Goal: Transaction & Acquisition: Book appointment/travel/reservation

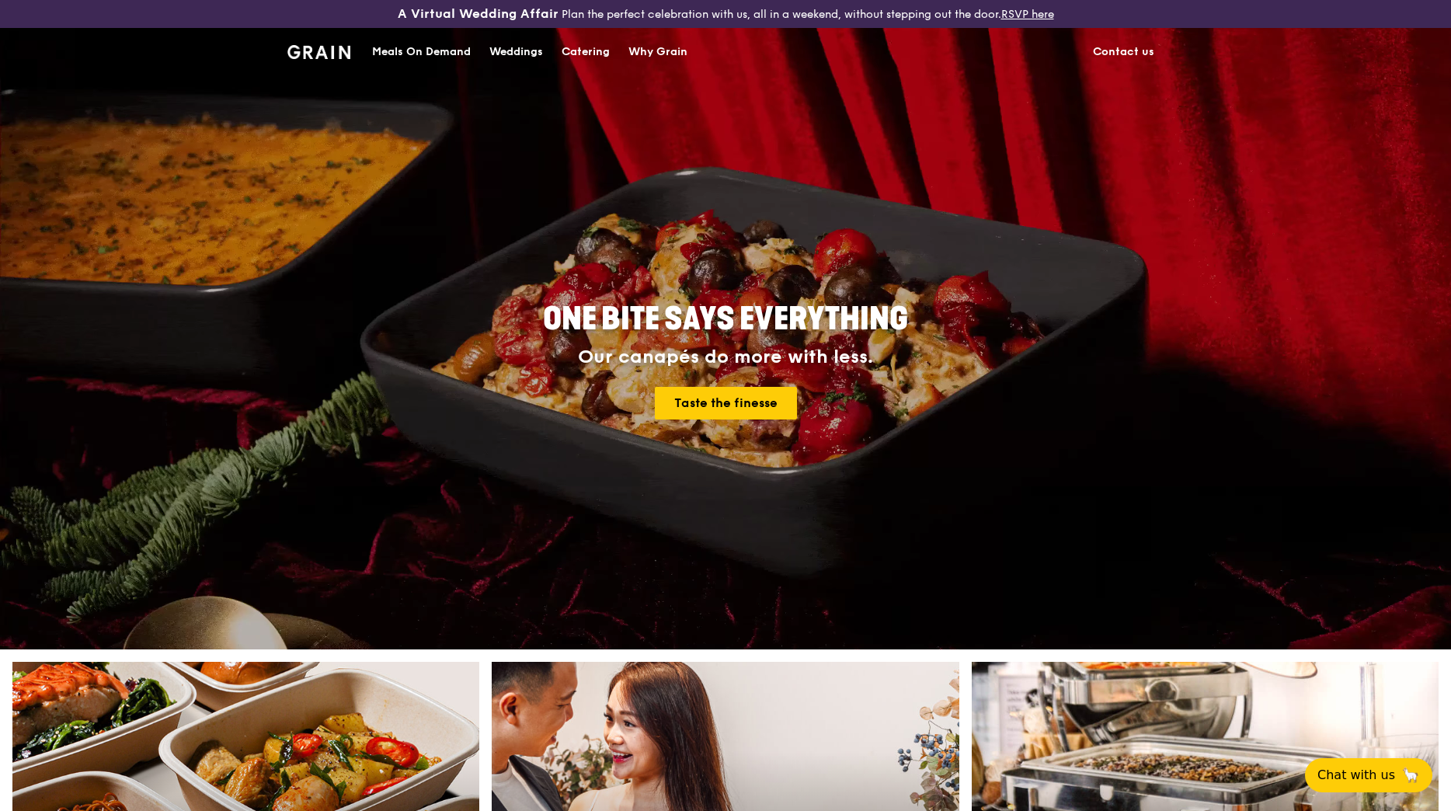
click at [576, 47] on div "Catering" at bounding box center [586, 52] width 48 height 47
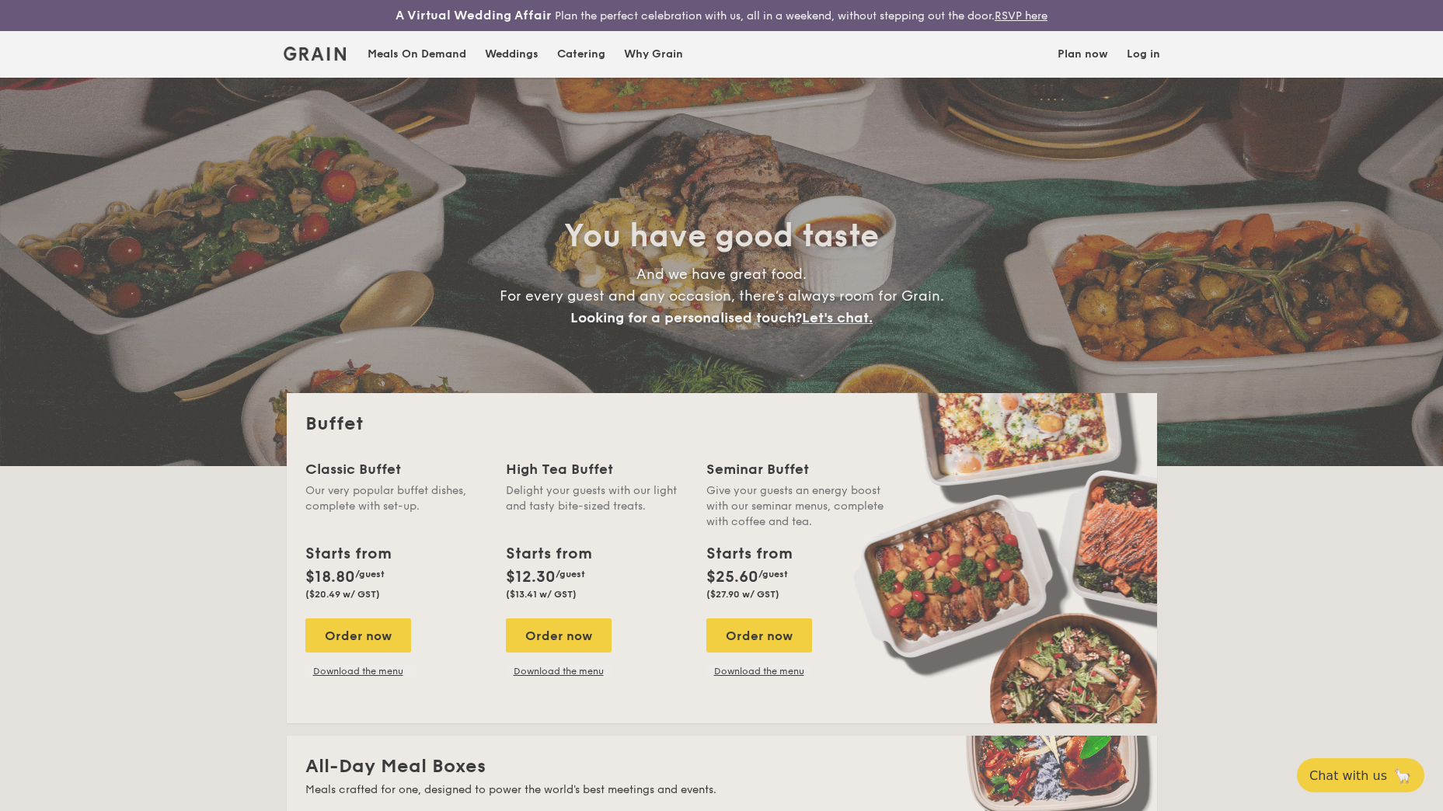
select select
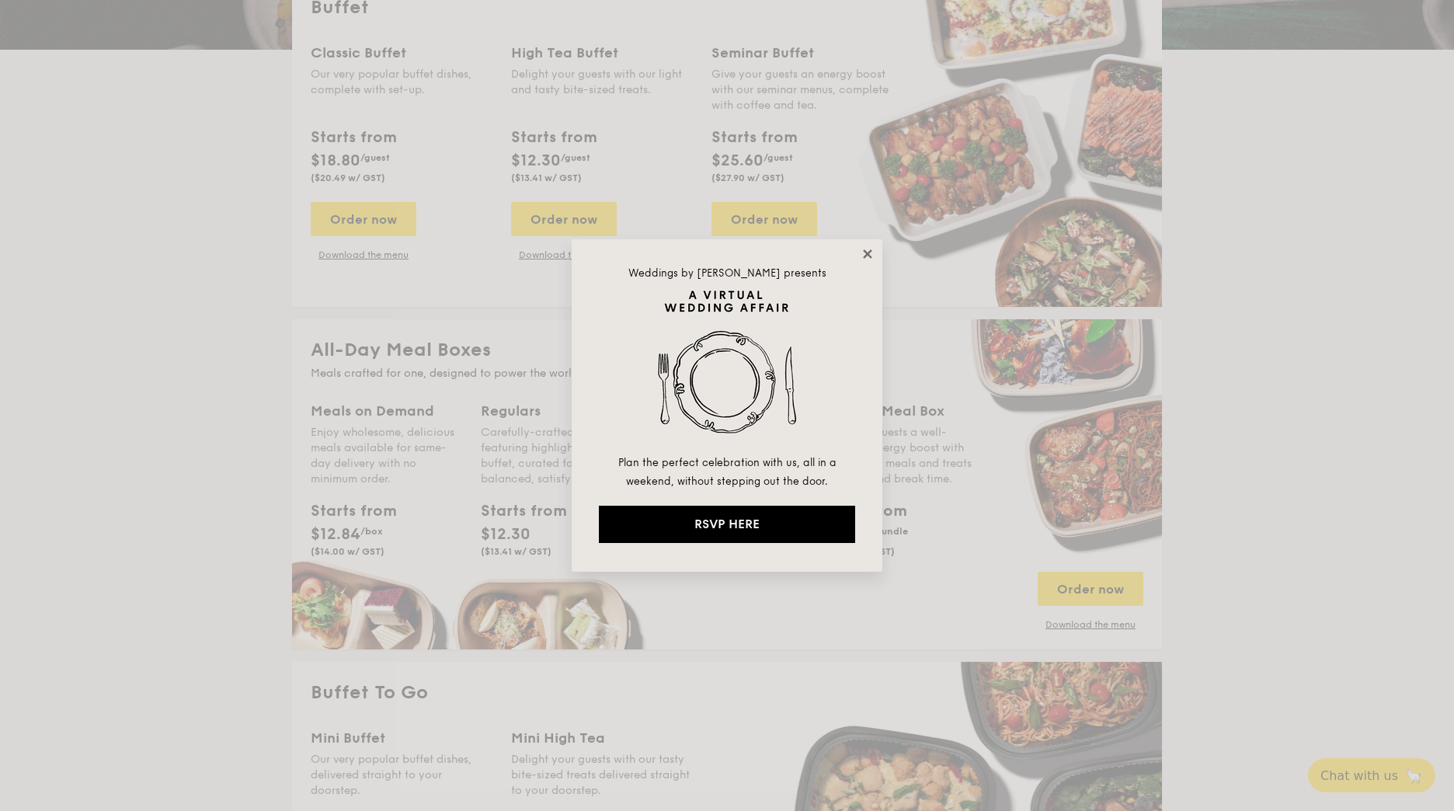
click at [865, 249] on icon at bounding box center [868, 254] width 14 height 14
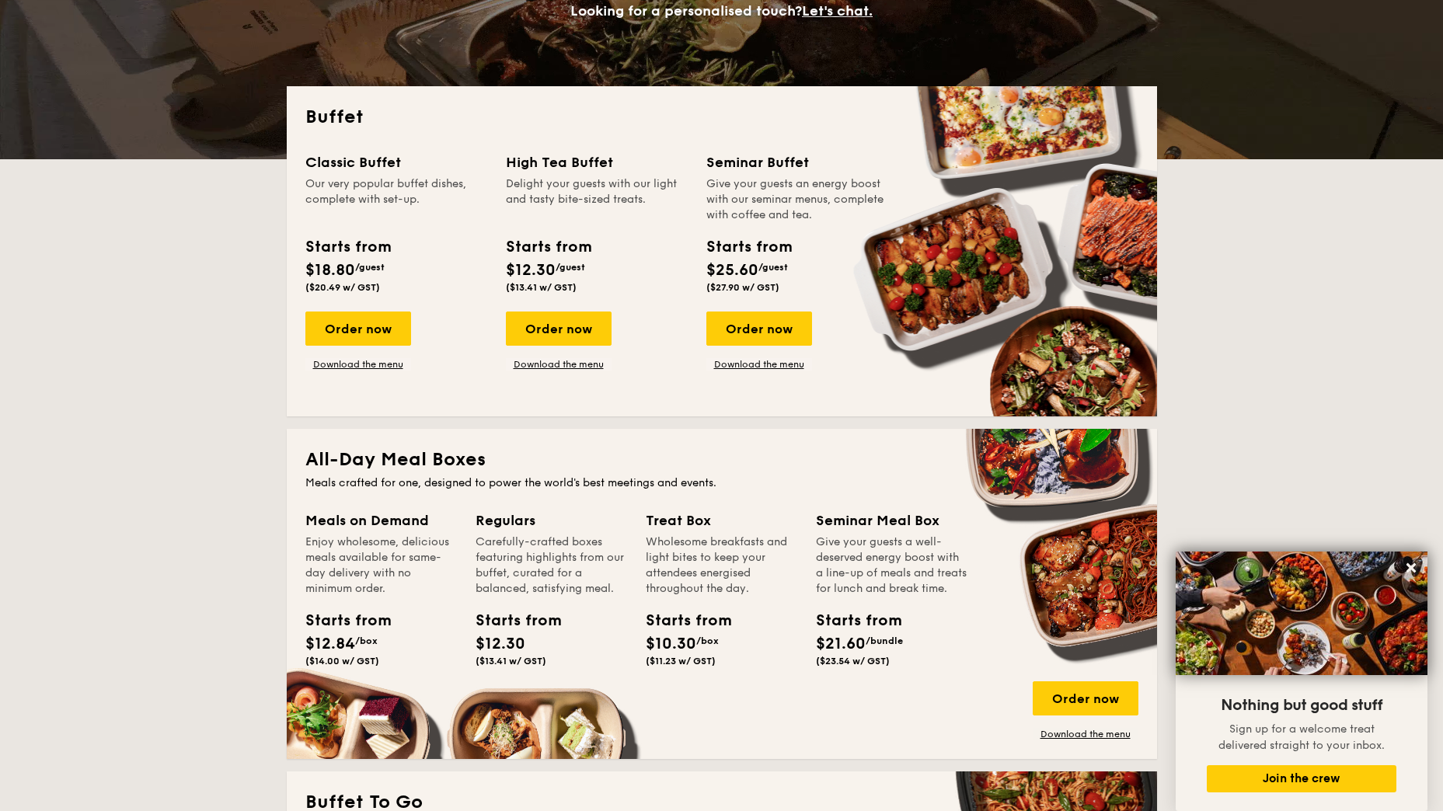
scroll to position [235, 0]
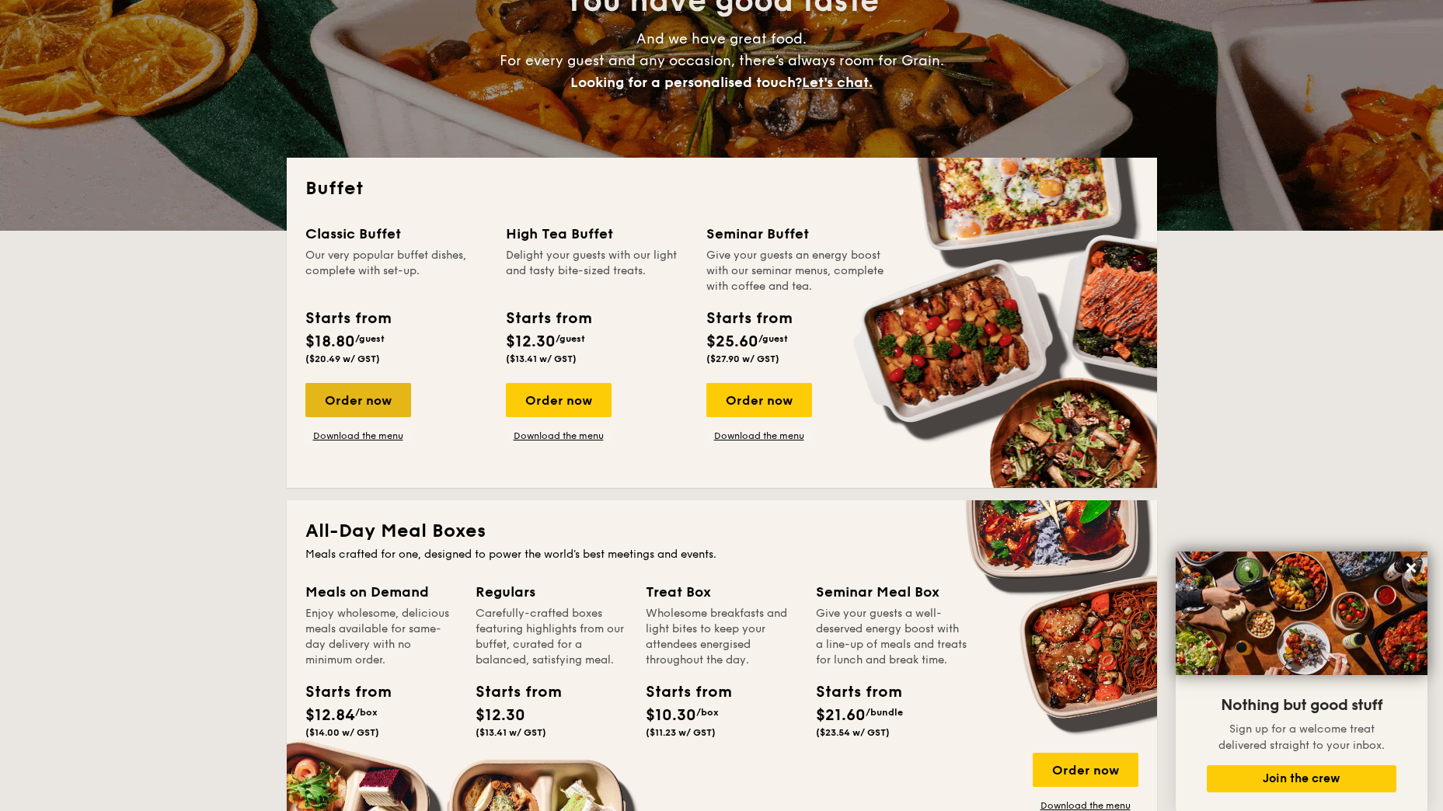
click at [336, 402] on div "Order now" at bounding box center [358, 400] width 106 height 34
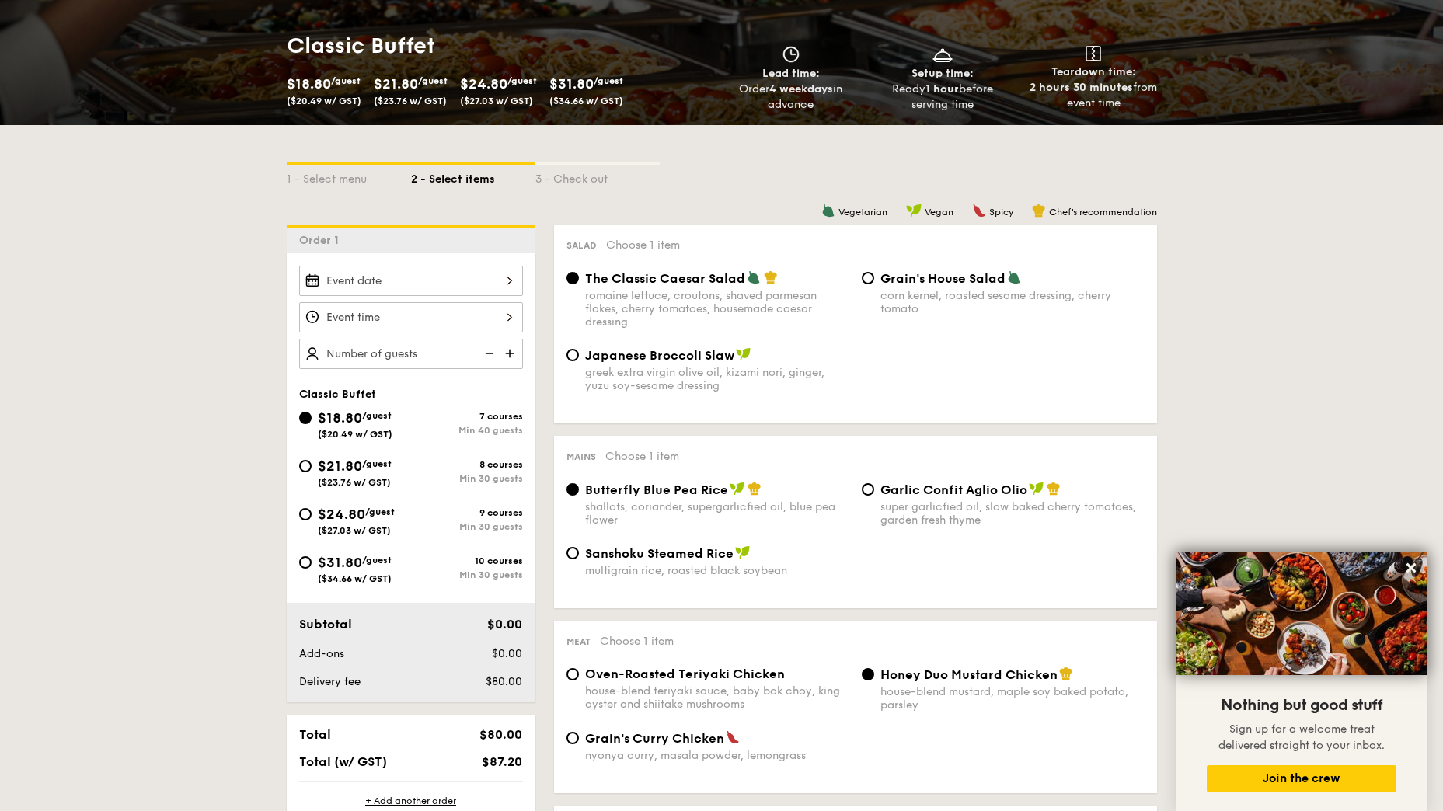
scroll to position [246, 0]
click at [304, 465] on input "$21.80 /guest ($23.76 w/ GST) 8 courses Min 30 guests" at bounding box center [305, 465] width 12 height 12
radio input "true"
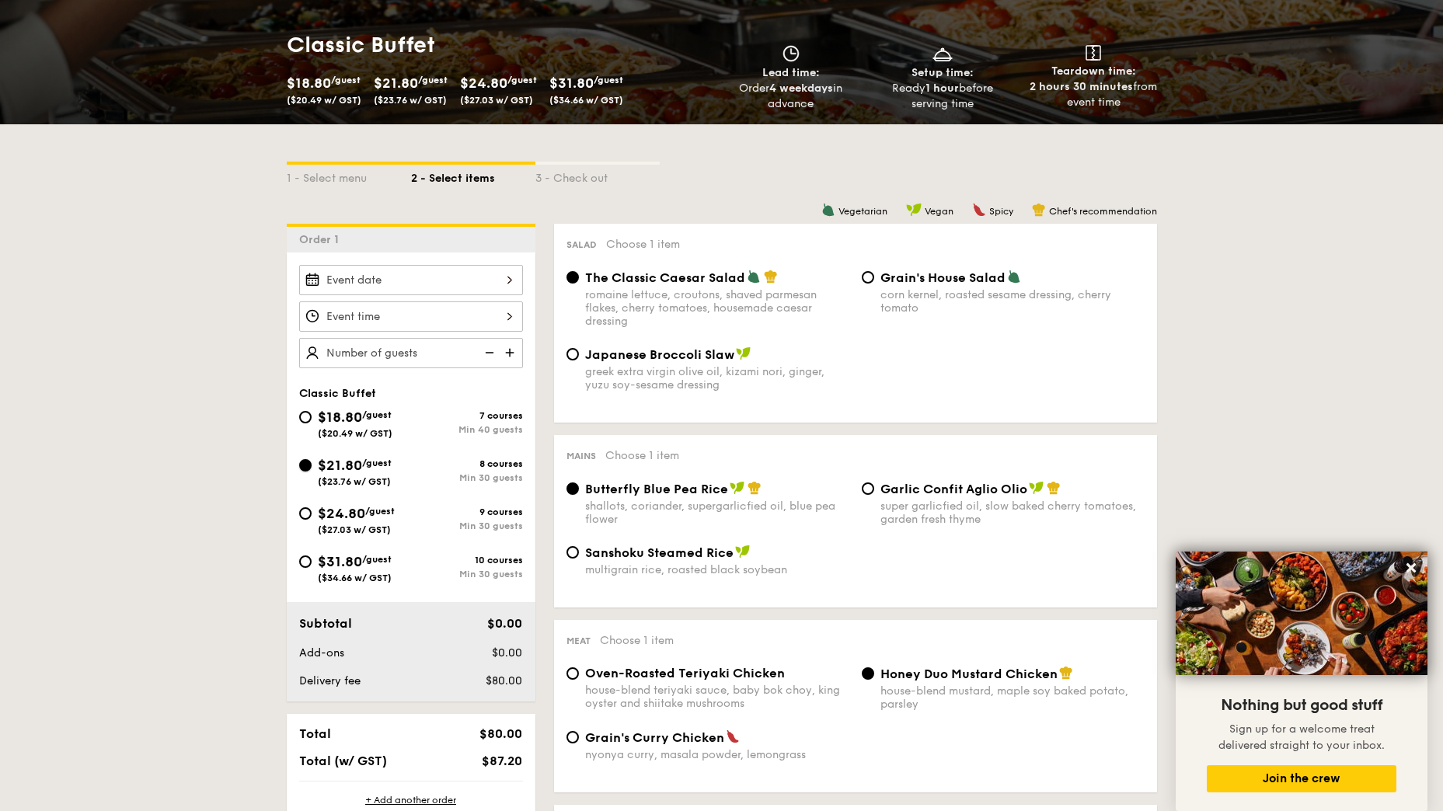
radio input "true"
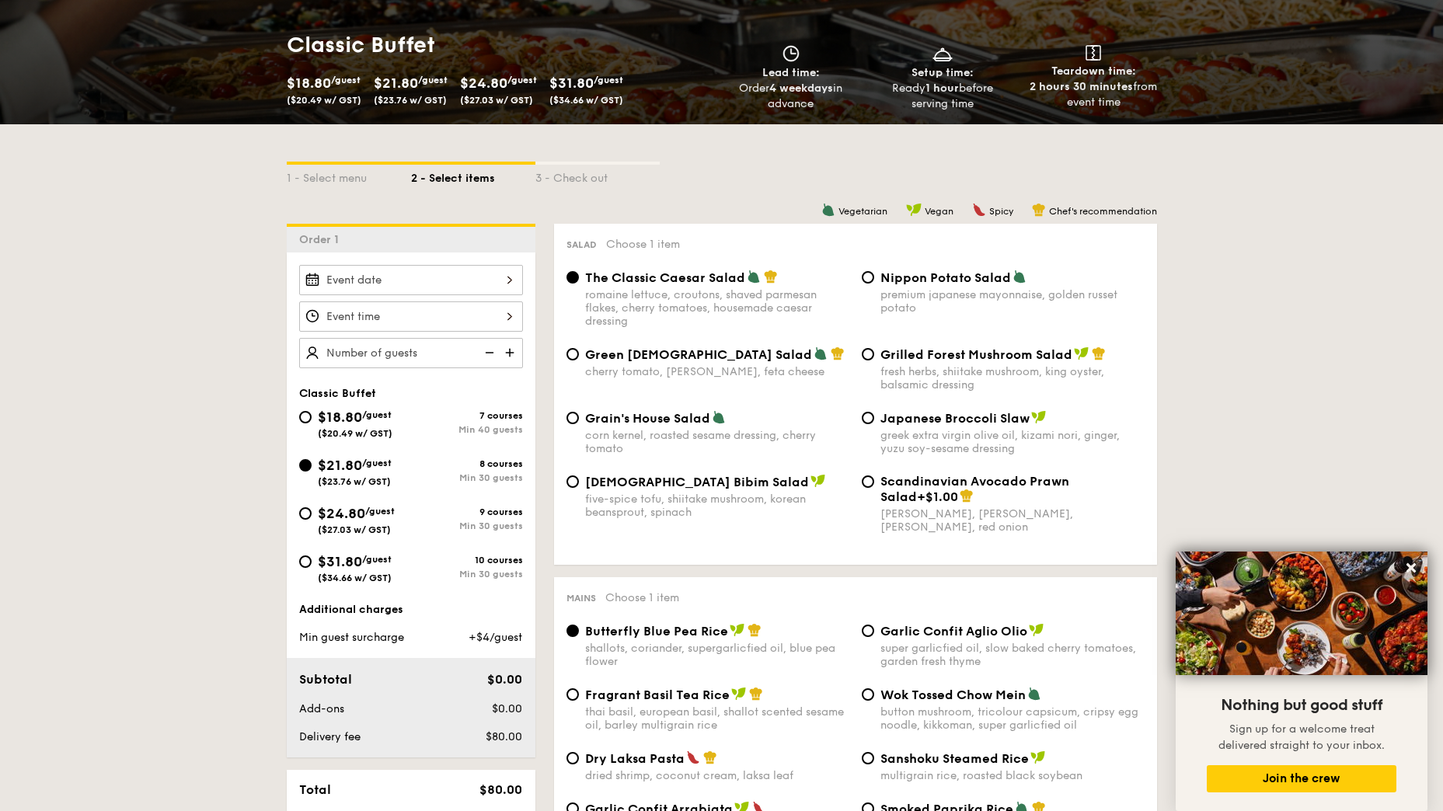
click at [511, 351] on img at bounding box center [511, 353] width 23 height 30
type input "30 guests"
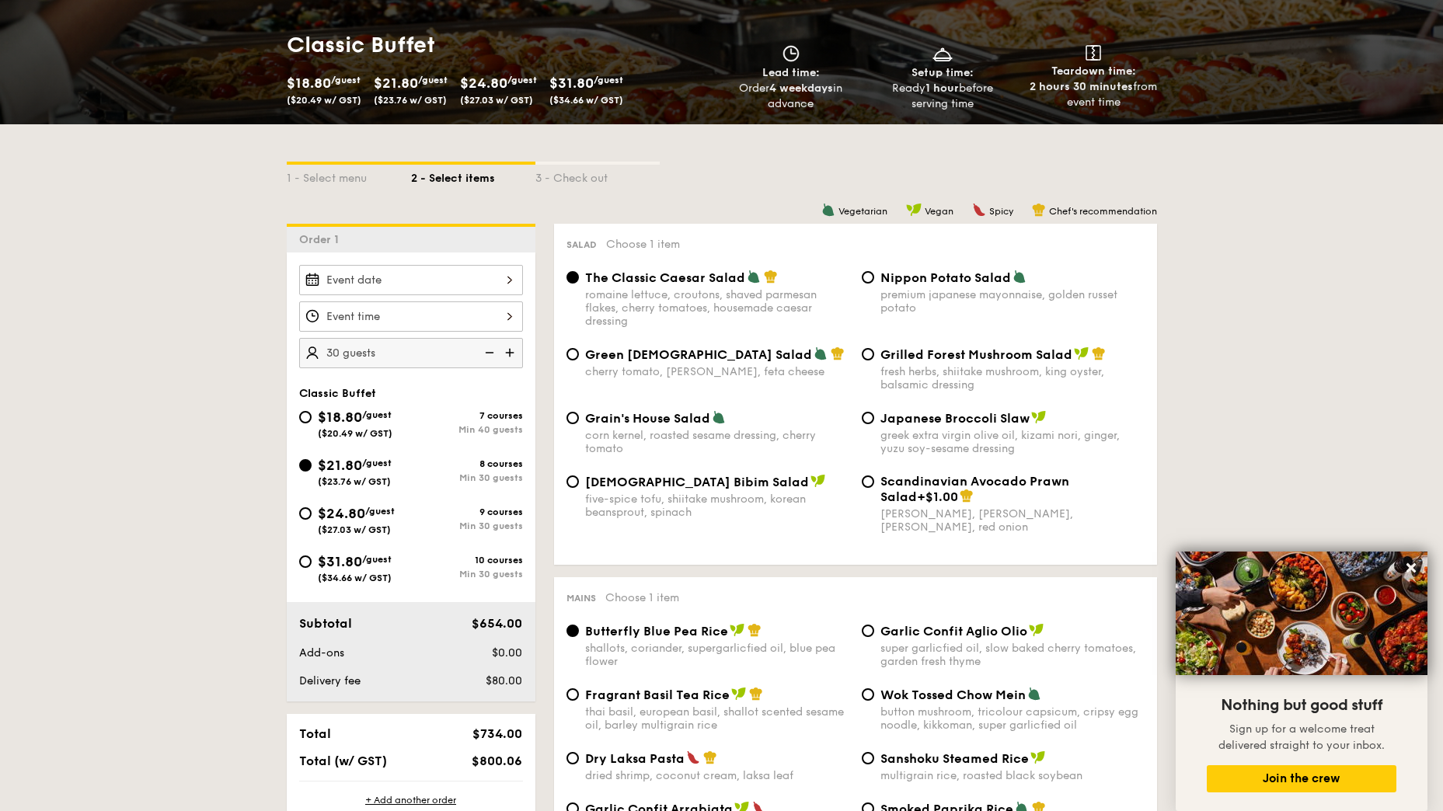
click at [510, 280] on div at bounding box center [411, 280] width 224 height 30
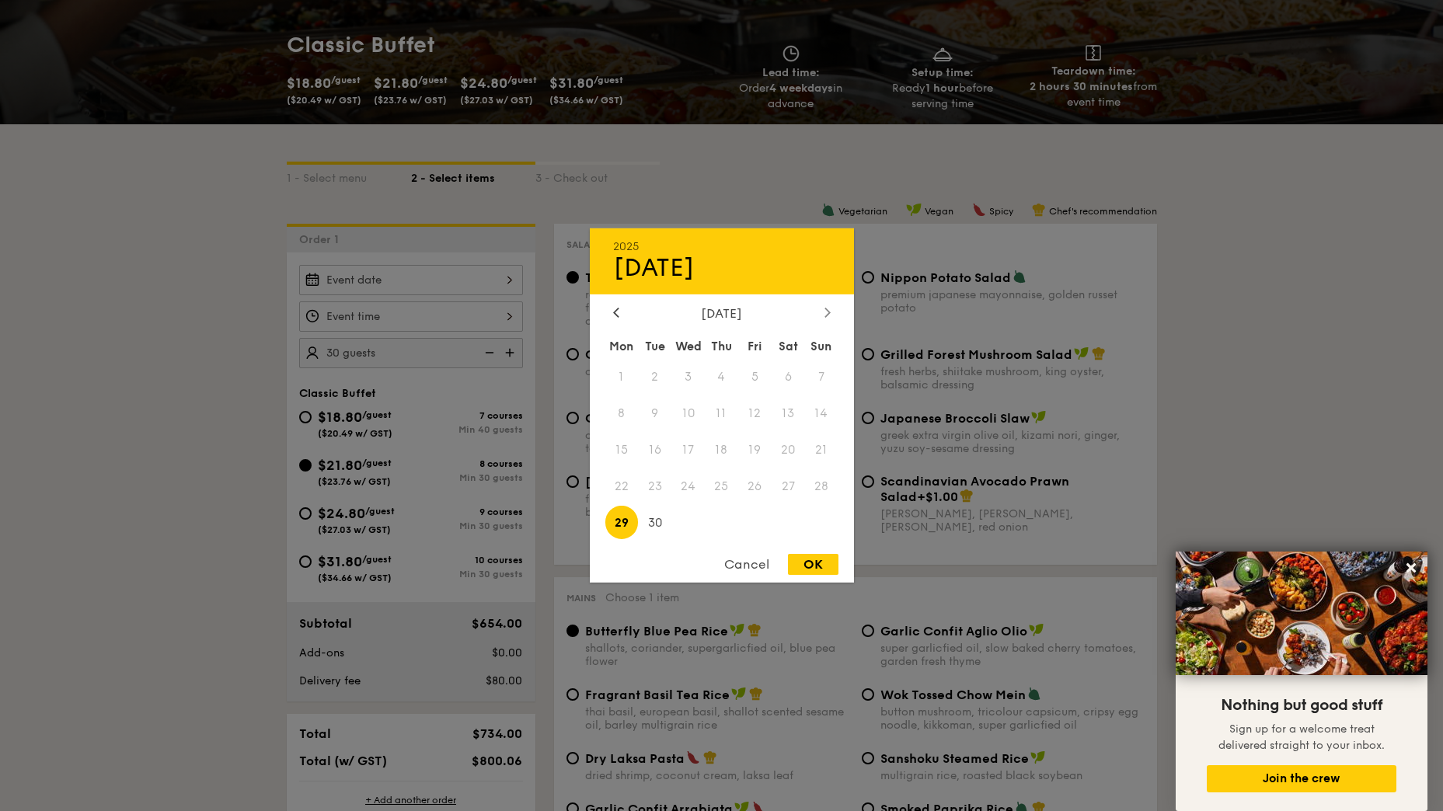
click at [824, 313] on icon at bounding box center [827, 312] width 6 height 10
click at [678, 409] on span "8" at bounding box center [687, 413] width 33 height 33
click at [799, 561] on div "OK" at bounding box center [813, 564] width 50 height 21
type input "Oct 08, 2025"
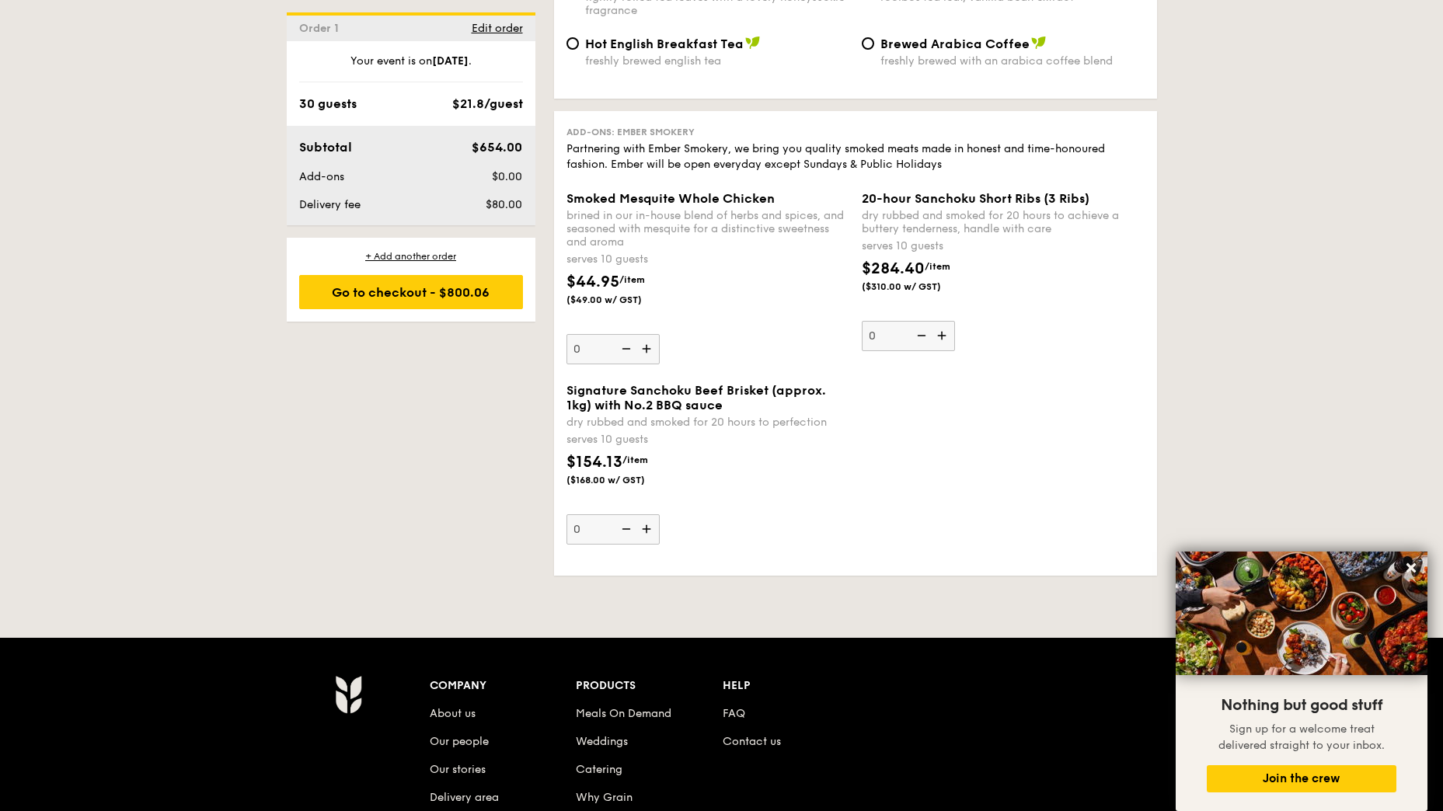
scroll to position [3284, 0]
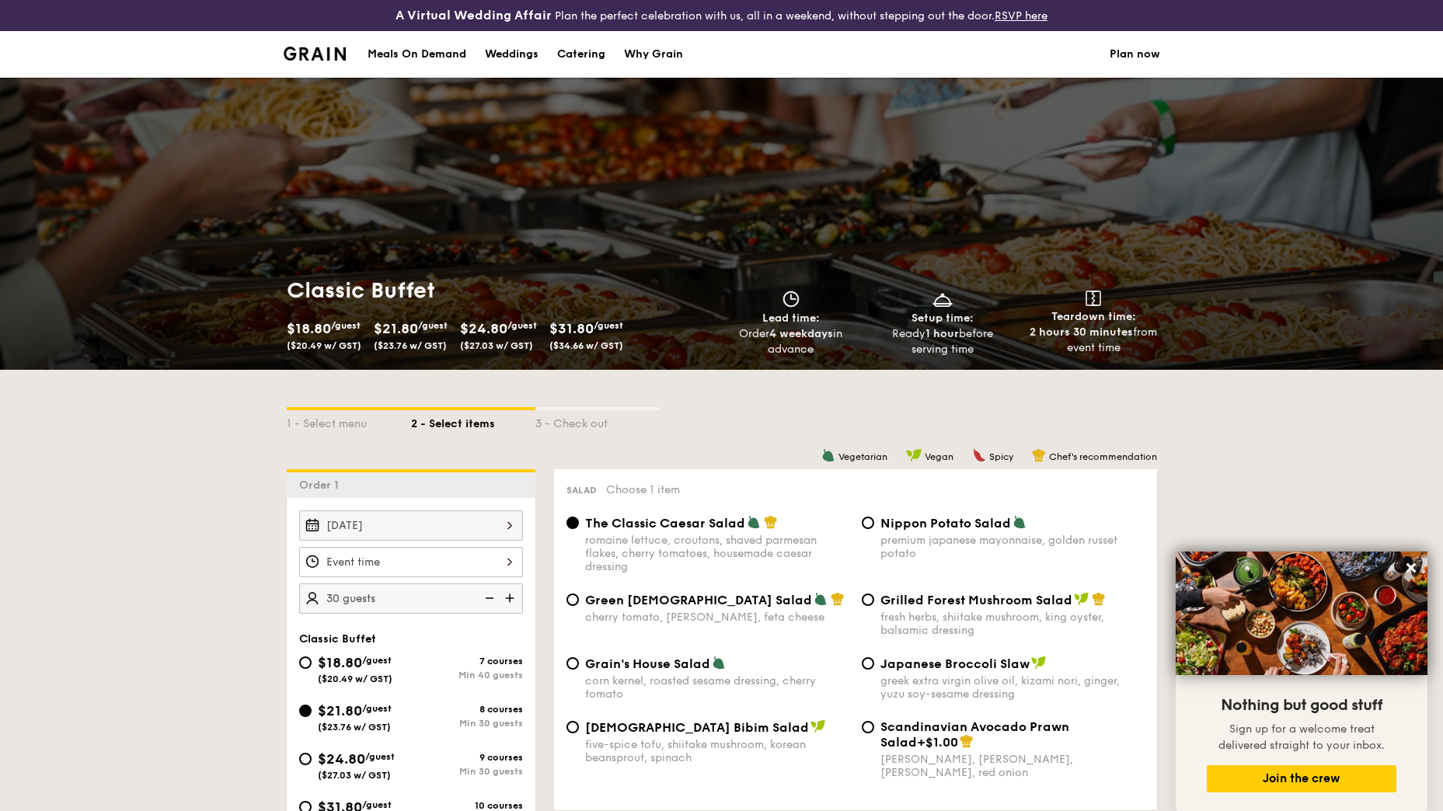
scroll to position [416, 0]
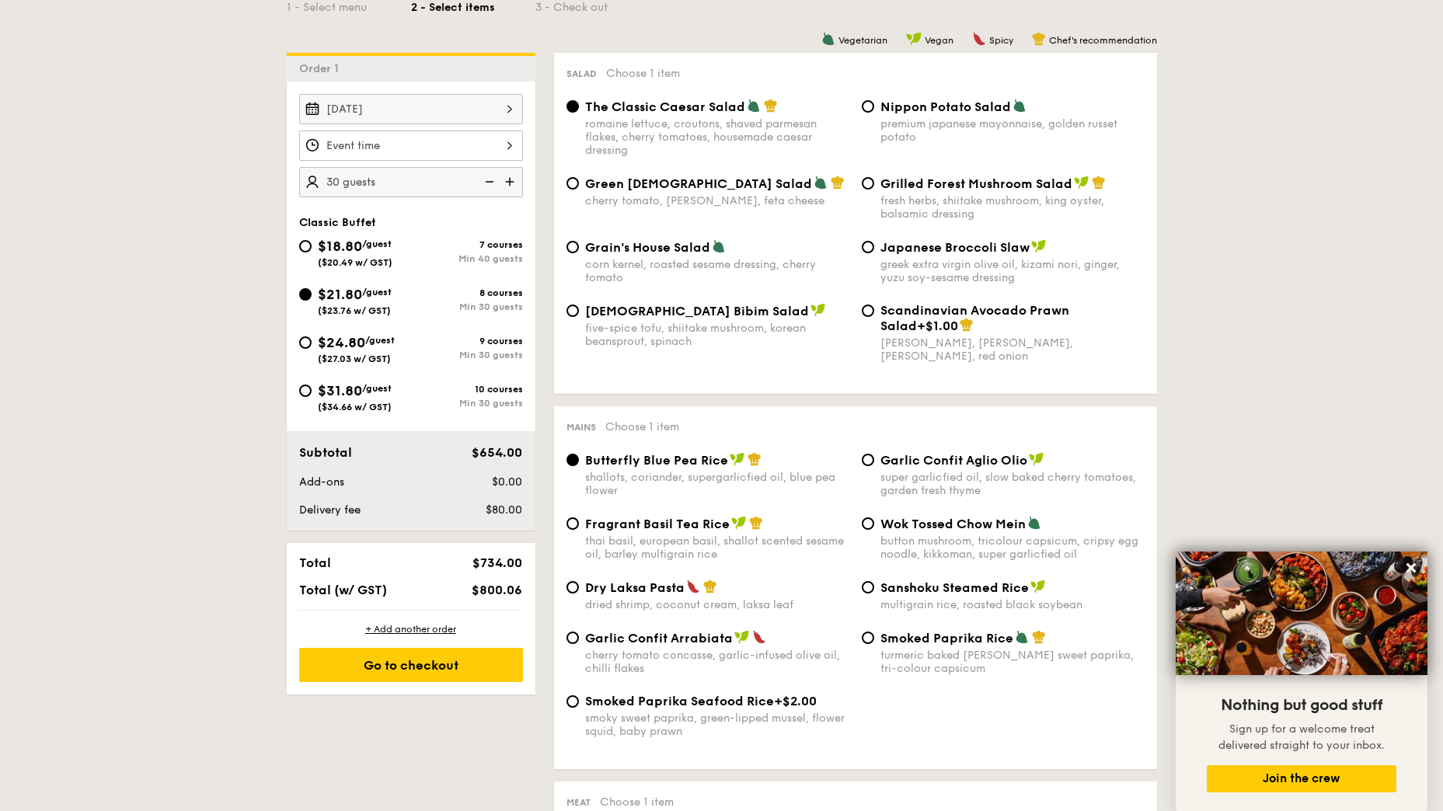
click at [492, 176] on img at bounding box center [487, 182] width 23 height 30
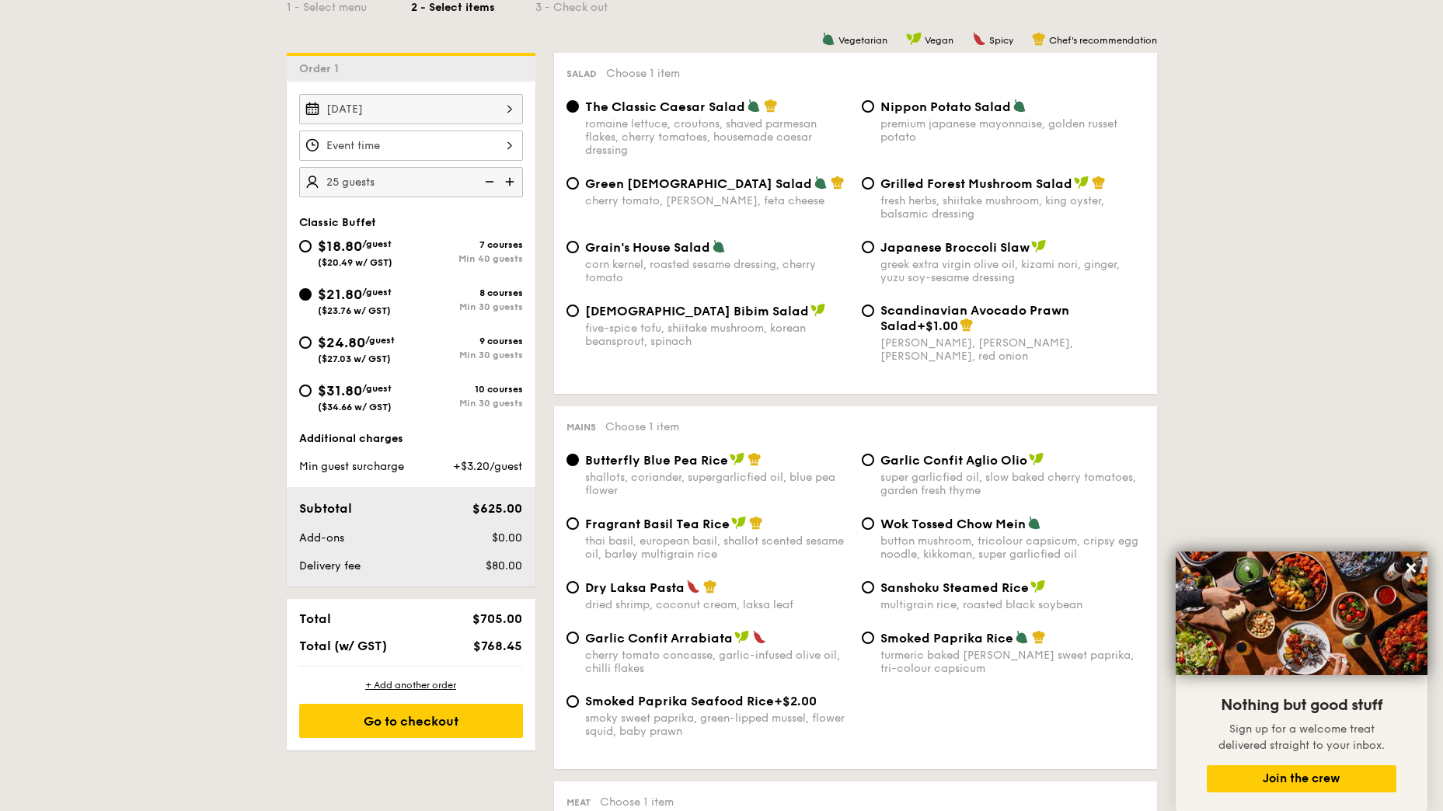
click at [492, 176] on img at bounding box center [487, 182] width 23 height 30
type input "20 guests"
click at [306, 245] on input "$18.80 /guest ($20.49 w/ GST) 7 courses Min 40 guests" at bounding box center [305, 246] width 12 height 12
radio input "true"
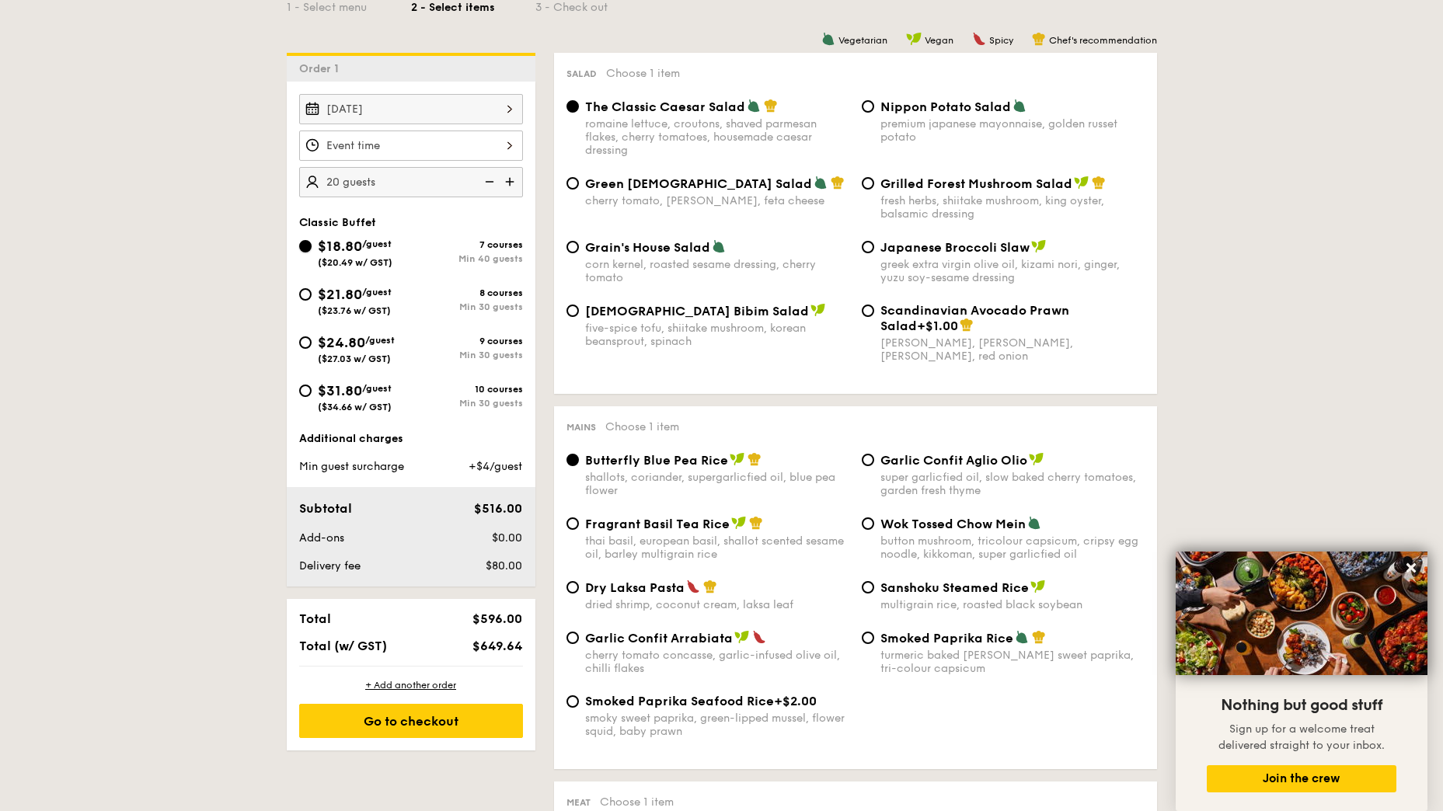
radio input "true"
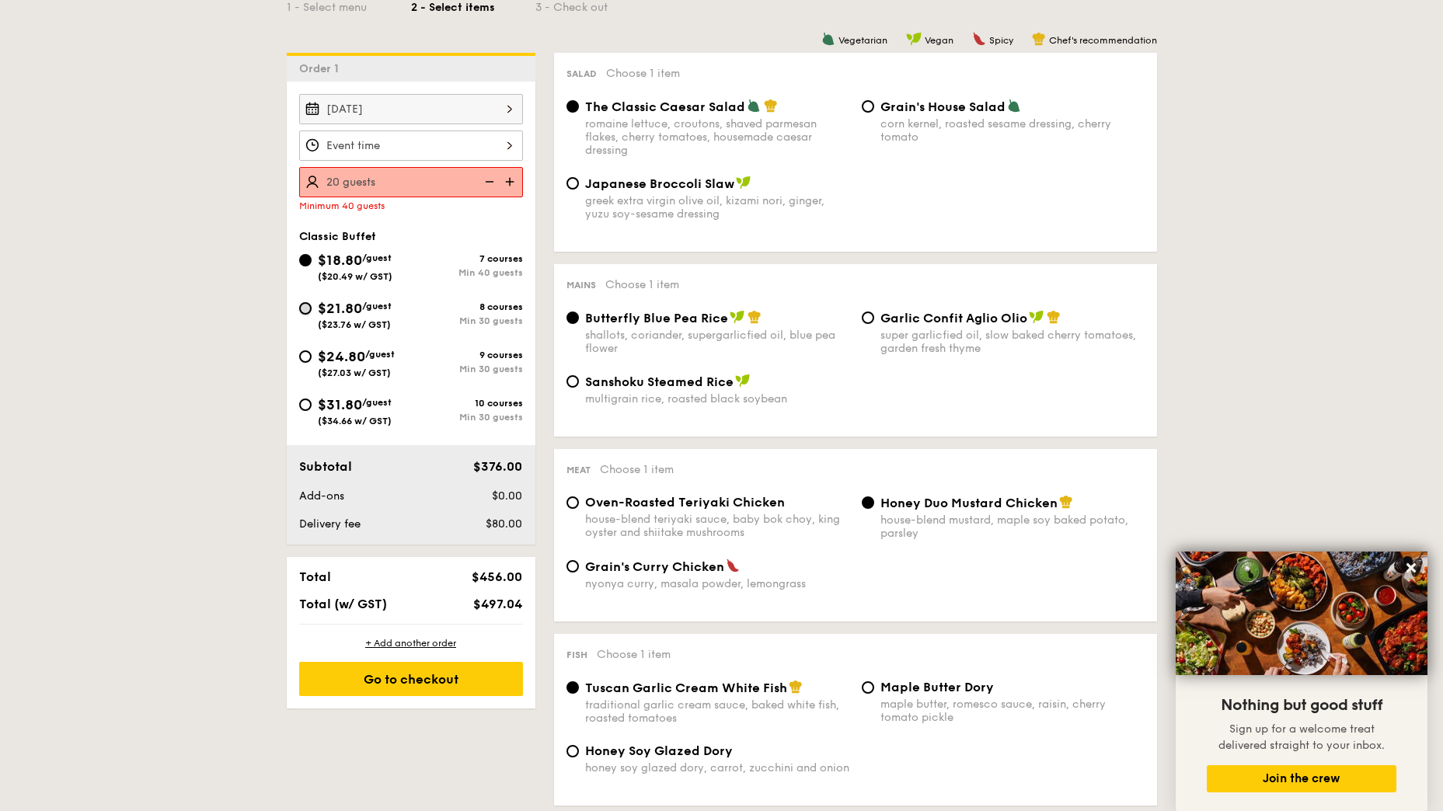
click at [308, 303] on input "$21.80 /guest ($23.76 w/ GST) 8 courses Min 30 guests" at bounding box center [305, 308] width 12 height 12
radio input "true"
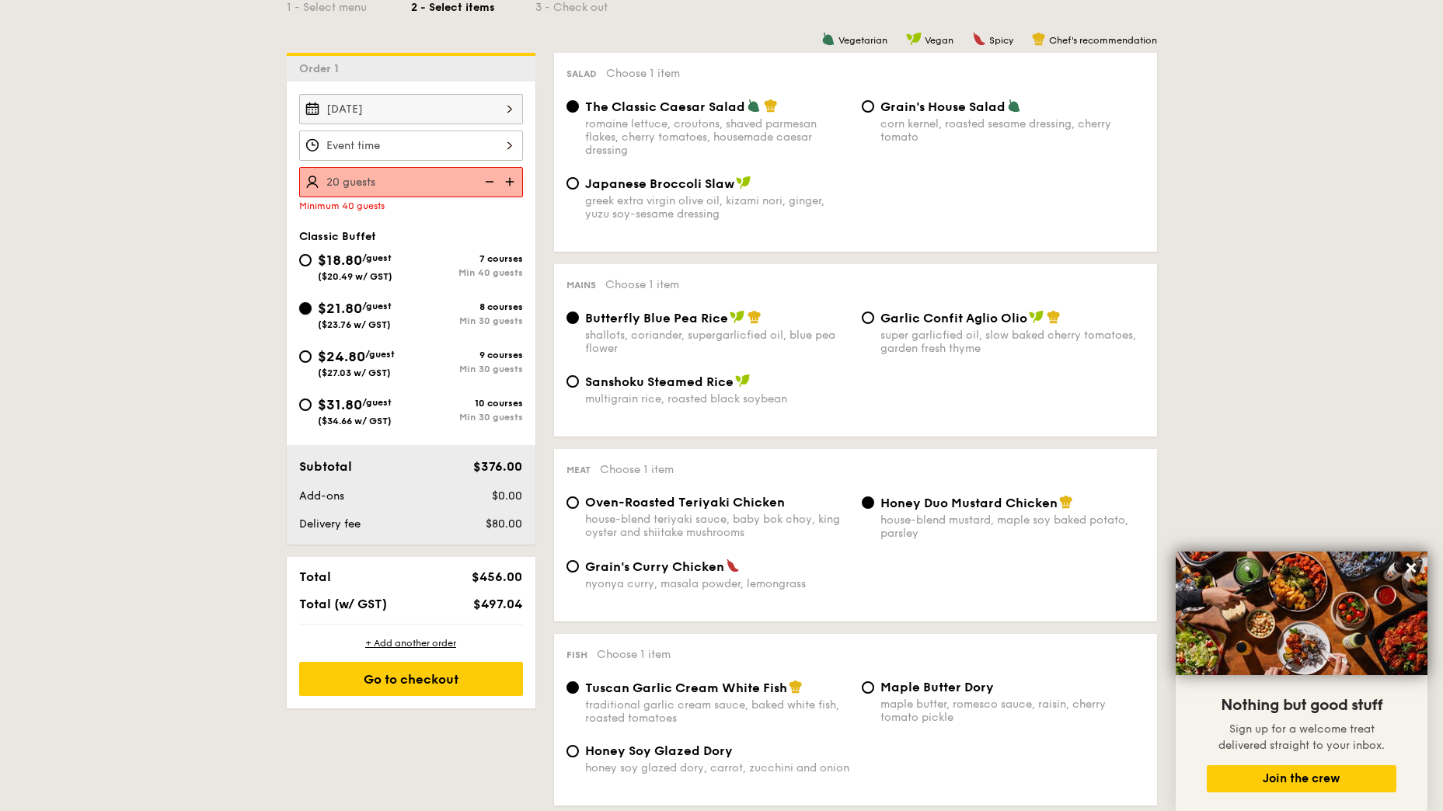
radio input "true"
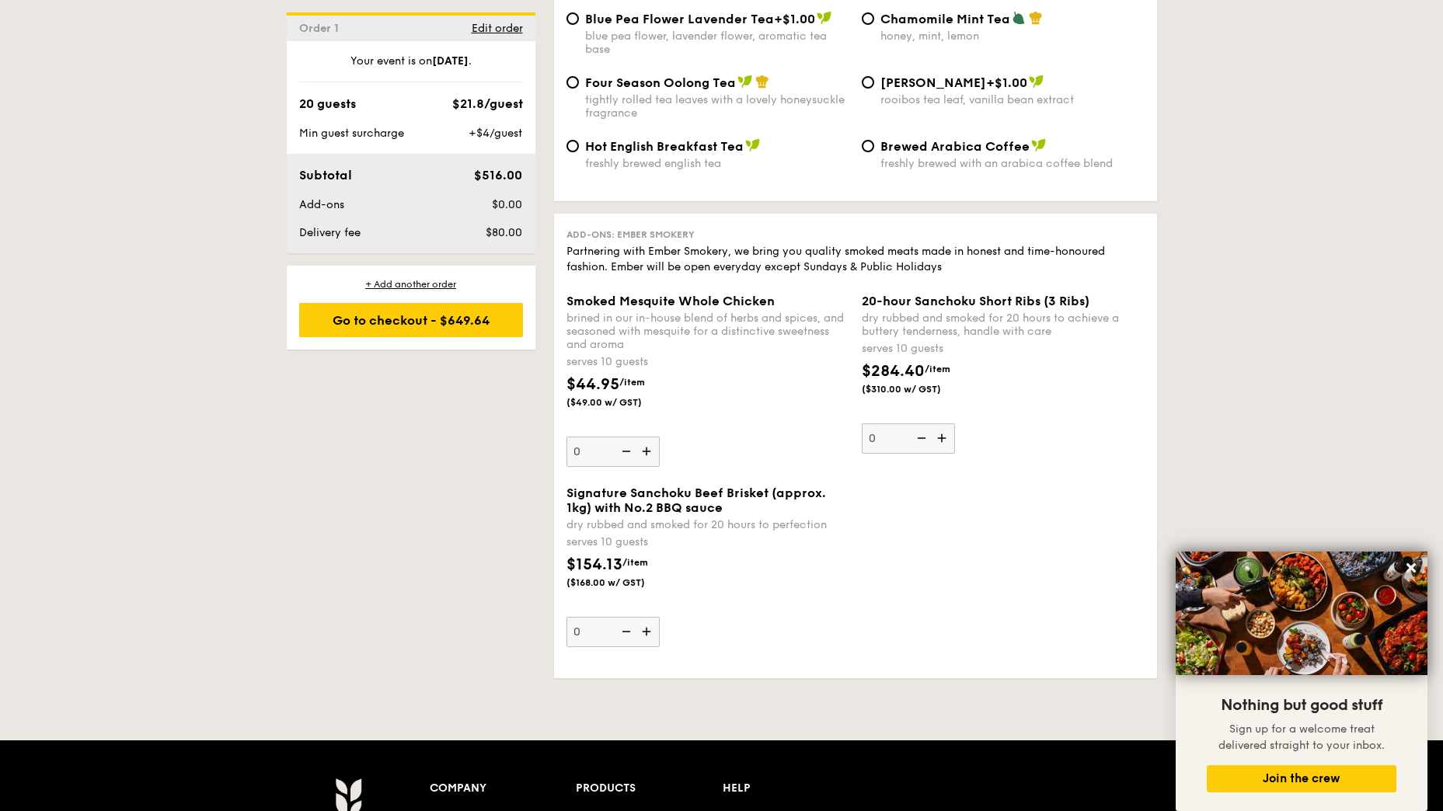
scroll to position [3167, 0]
click at [646, 436] on img at bounding box center [647, 451] width 23 height 30
click at [646, 436] on input "0" at bounding box center [612, 451] width 93 height 30
type input "1"
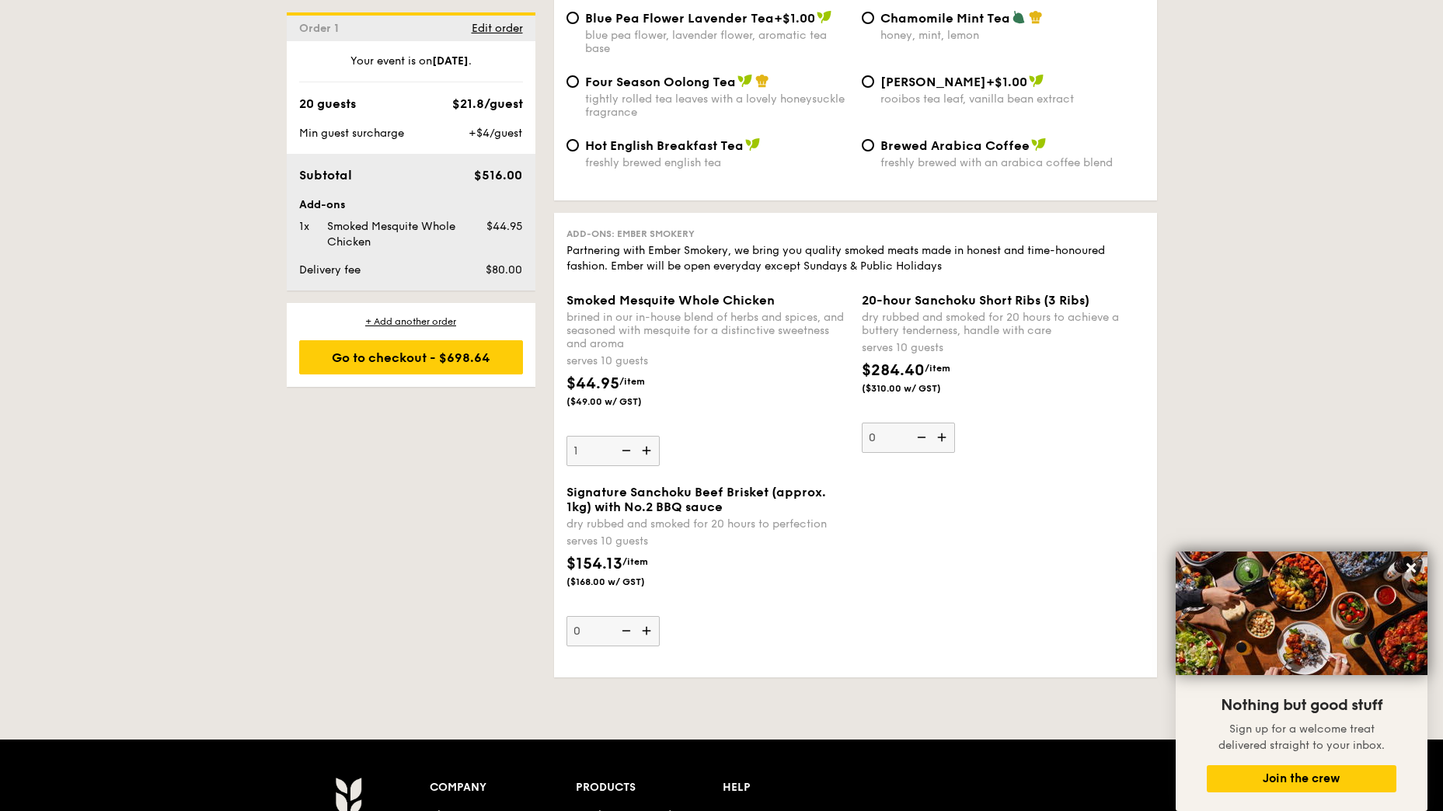
click at [649, 623] on img at bounding box center [647, 631] width 23 height 30
click at [649, 623] on input "0" at bounding box center [612, 631] width 93 height 30
type input "1"
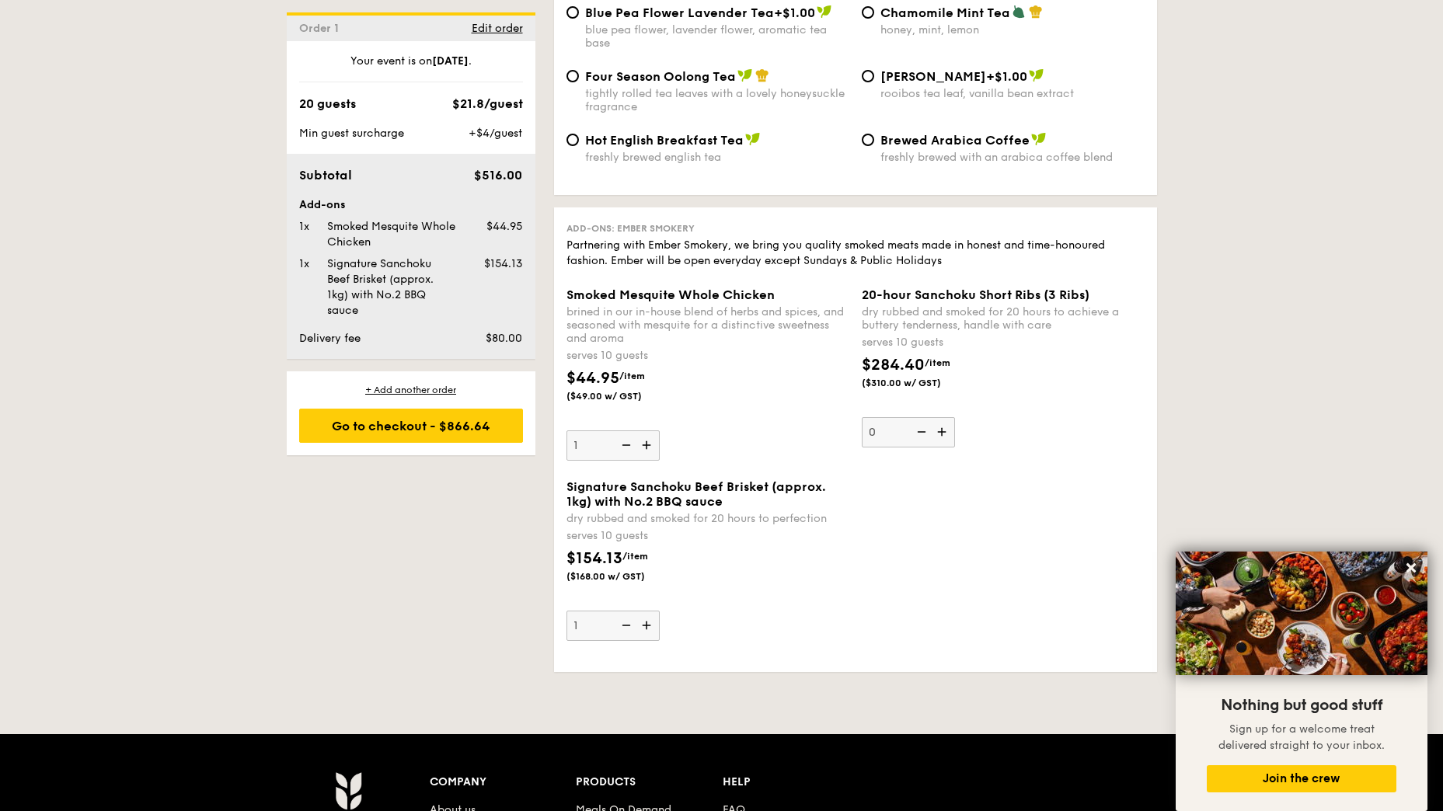
scroll to position [3174, 0]
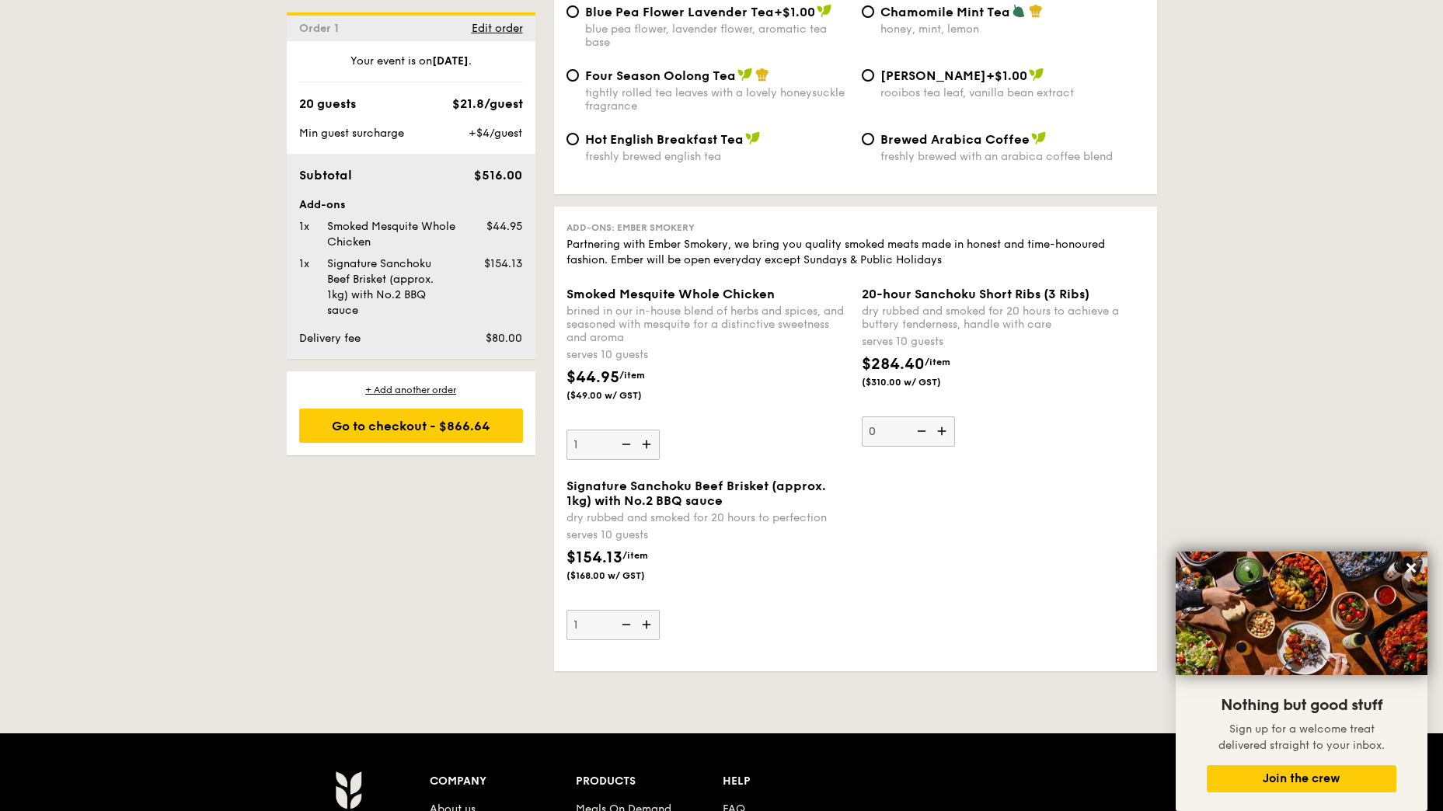
click at [623, 430] on img at bounding box center [624, 445] width 23 height 30
click at [623, 430] on input "1" at bounding box center [612, 445] width 93 height 30
type input "0"
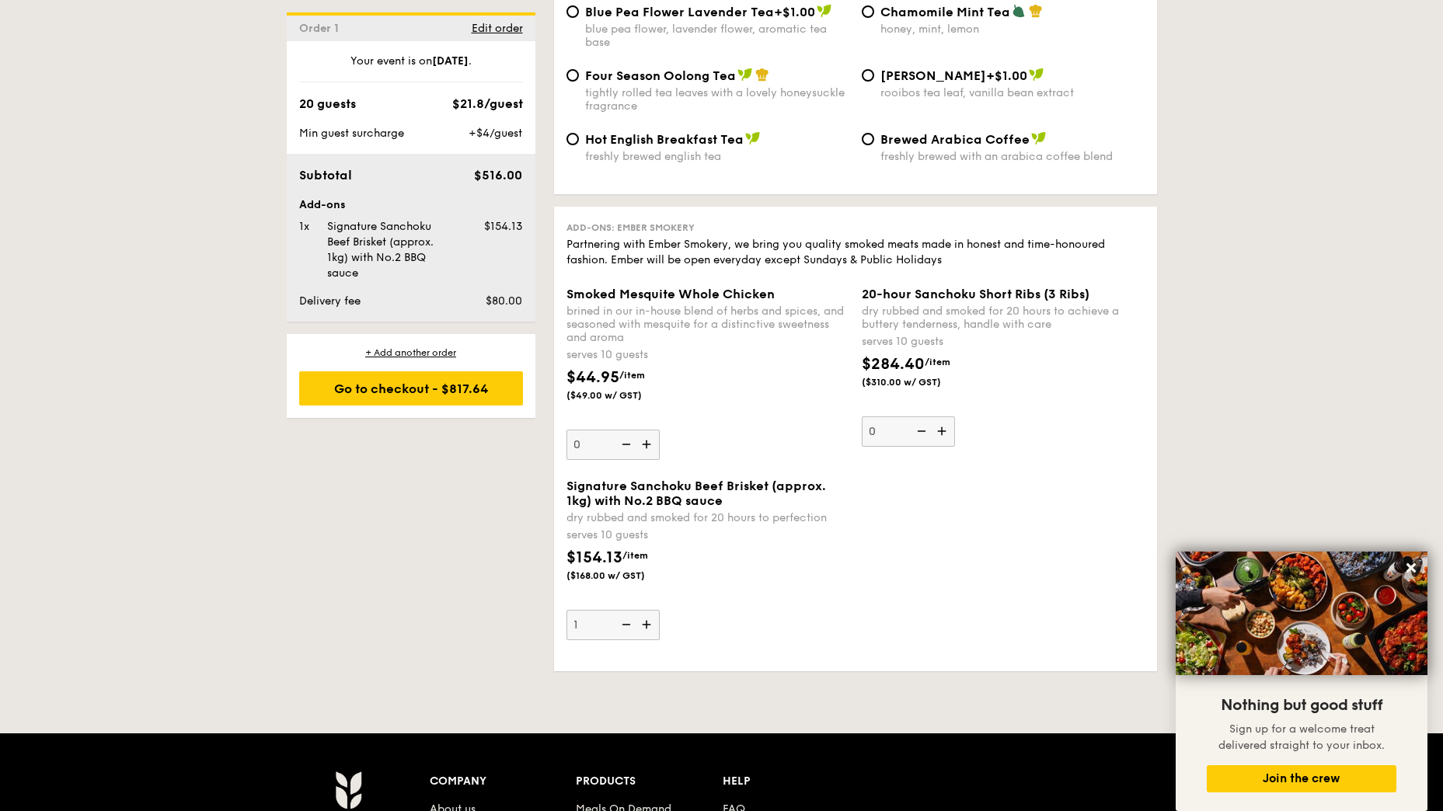
click at [622, 610] on img at bounding box center [624, 625] width 23 height 30
click at [622, 610] on input "1" at bounding box center [612, 625] width 93 height 30
type input "0"
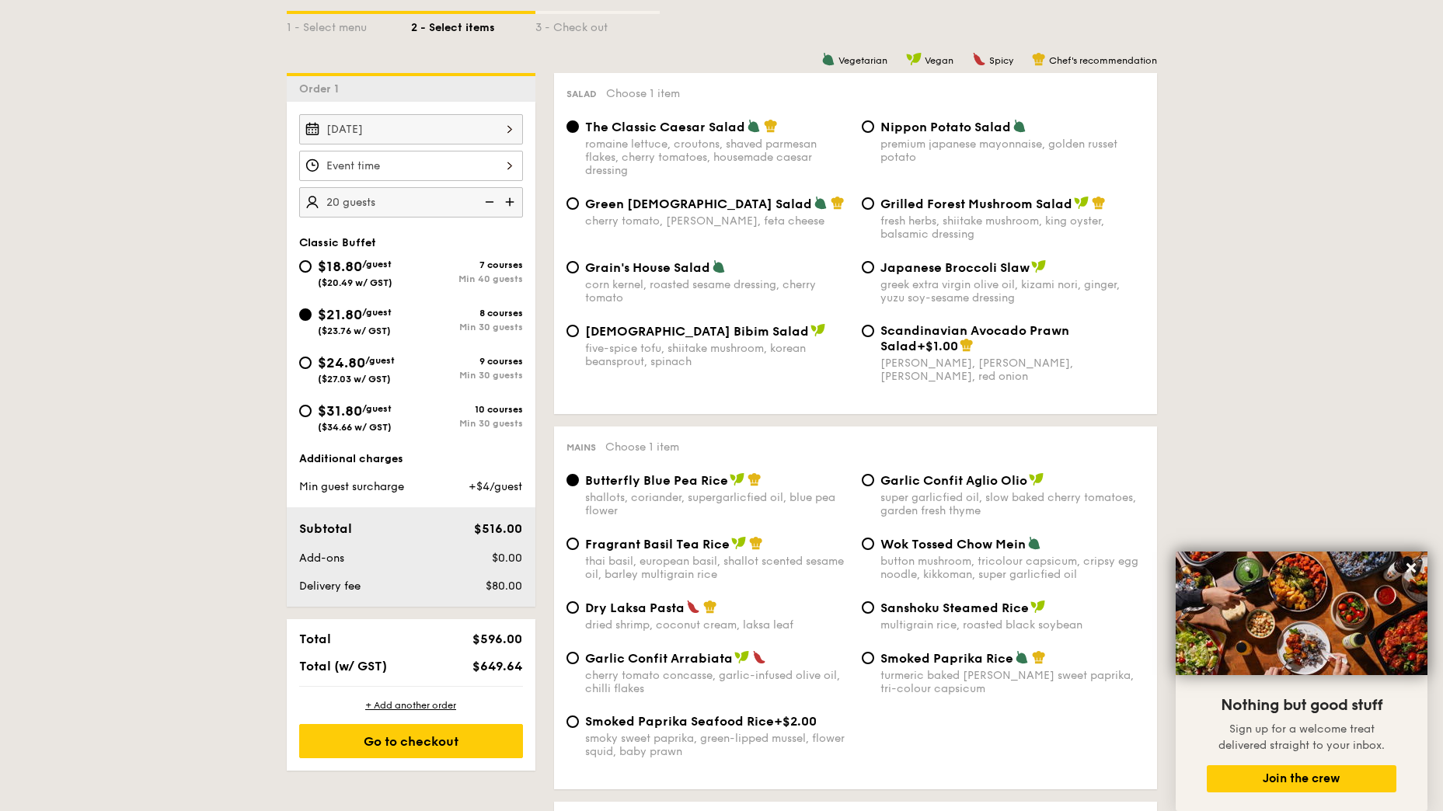
scroll to position [397, 0]
click at [510, 199] on img at bounding box center [511, 201] width 23 height 30
click at [509, 200] on img at bounding box center [511, 201] width 23 height 30
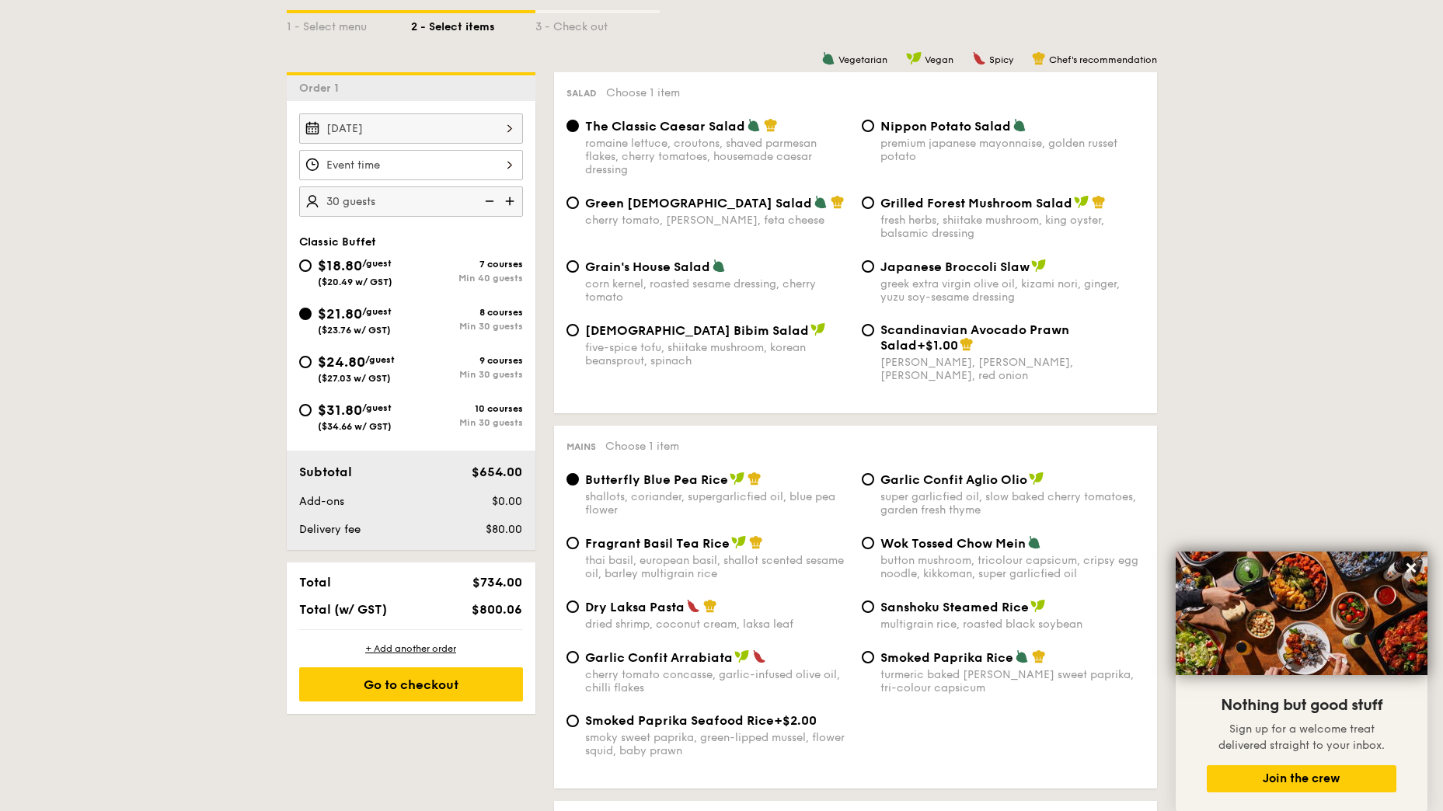
click at [490, 200] on img at bounding box center [487, 201] width 23 height 30
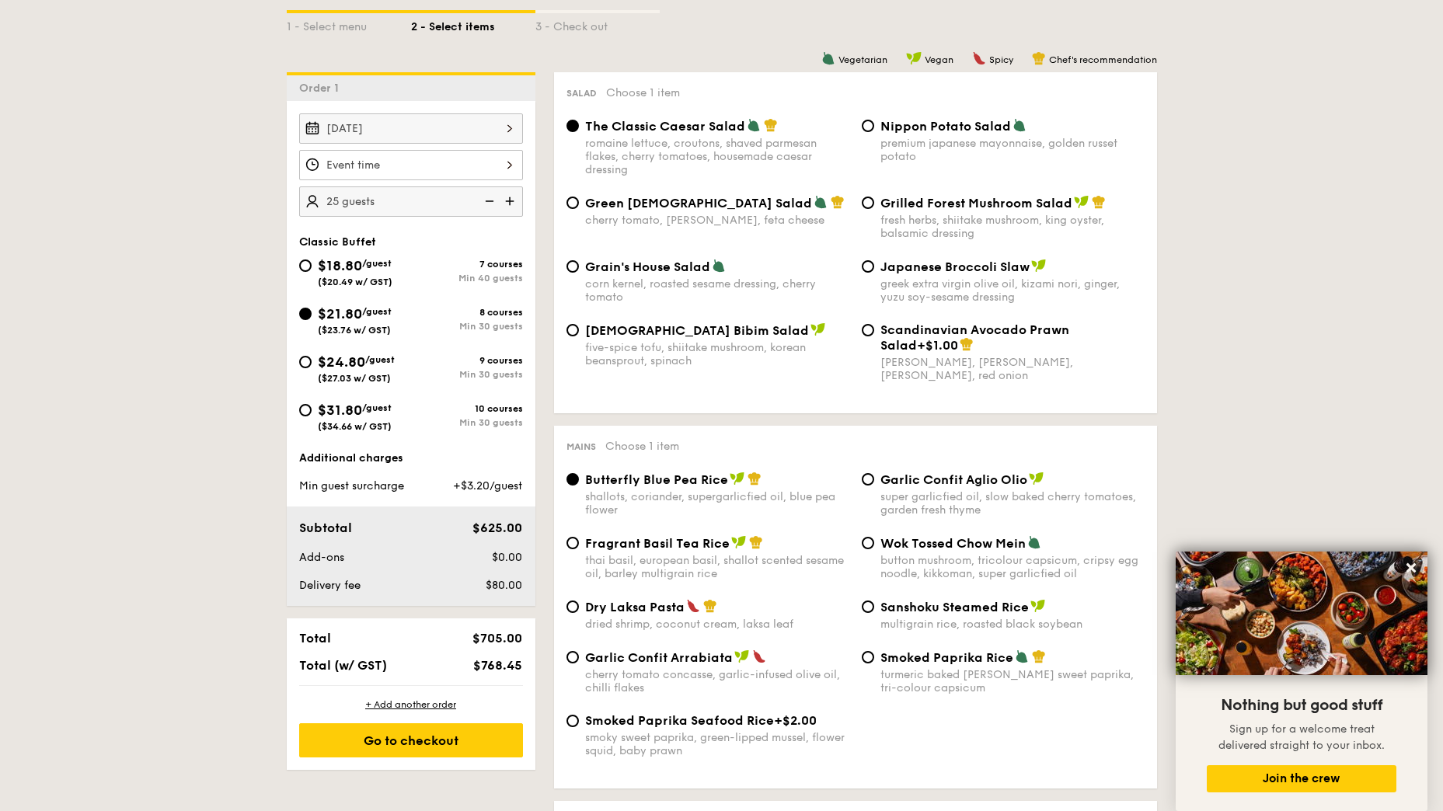
click at [490, 200] on img at bounding box center [487, 201] width 23 height 30
click at [509, 197] on img at bounding box center [511, 201] width 23 height 30
click at [510, 197] on img at bounding box center [511, 201] width 23 height 30
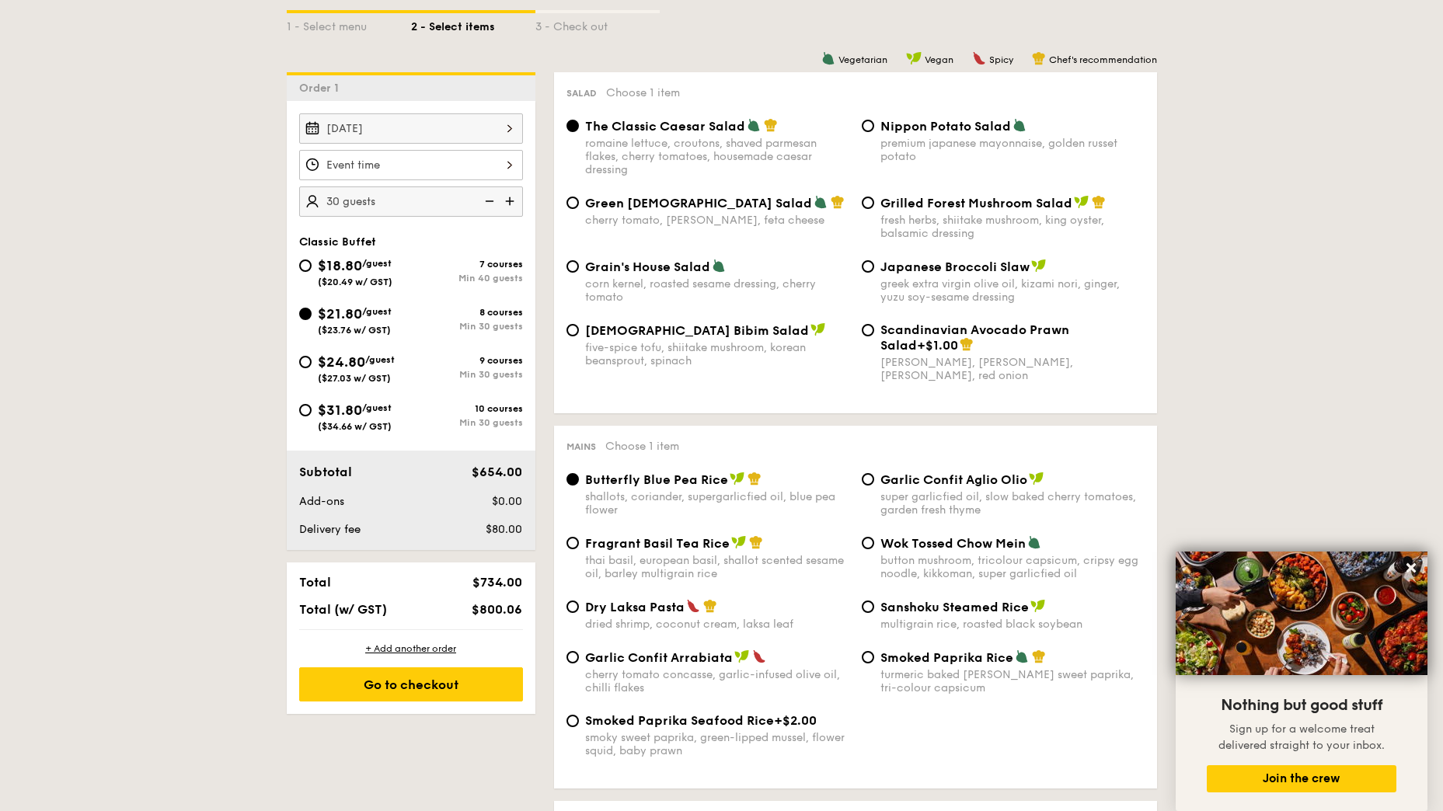
click at [489, 200] on img at bounding box center [487, 201] width 23 height 30
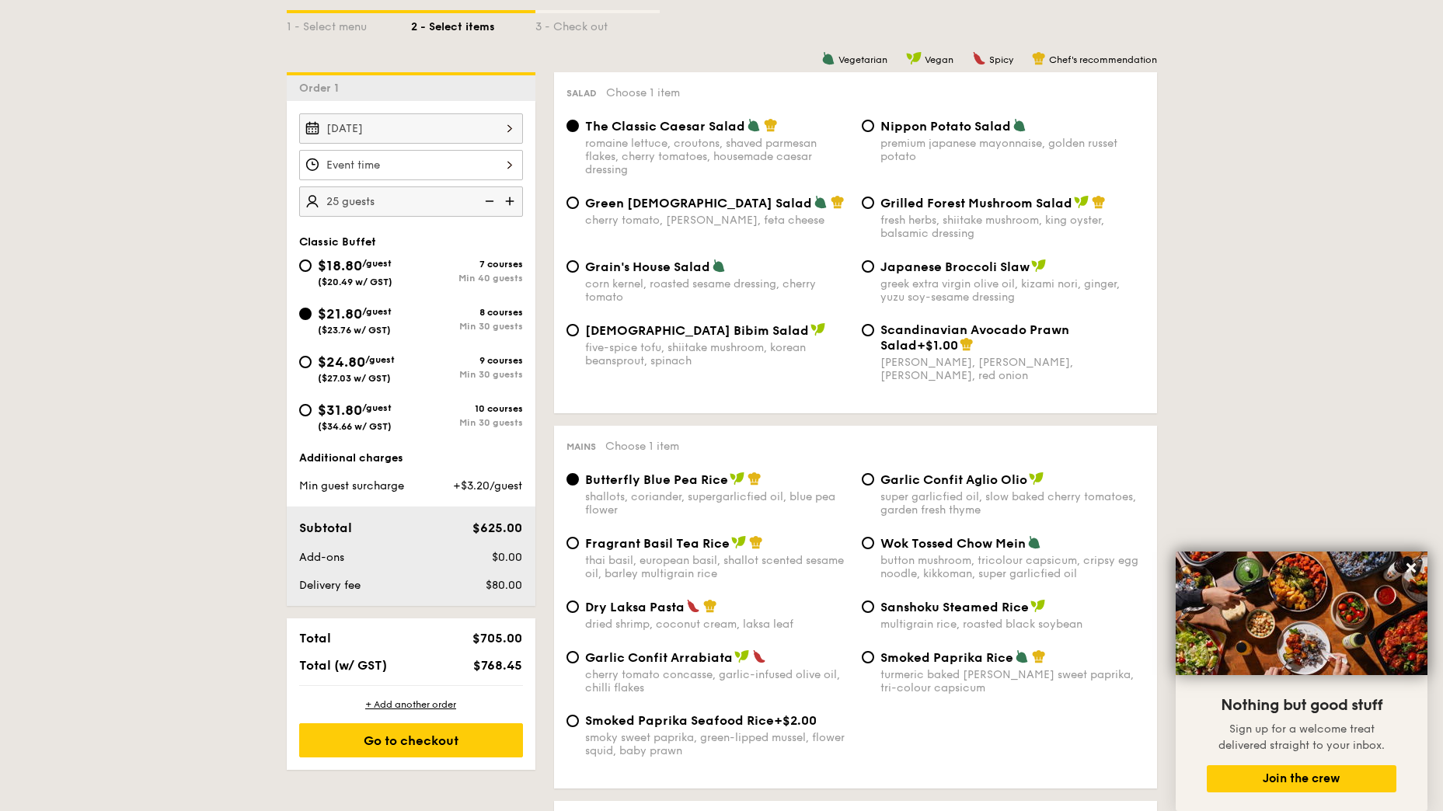
click at [489, 200] on img at bounding box center [487, 201] width 23 height 30
type input "20 guests"
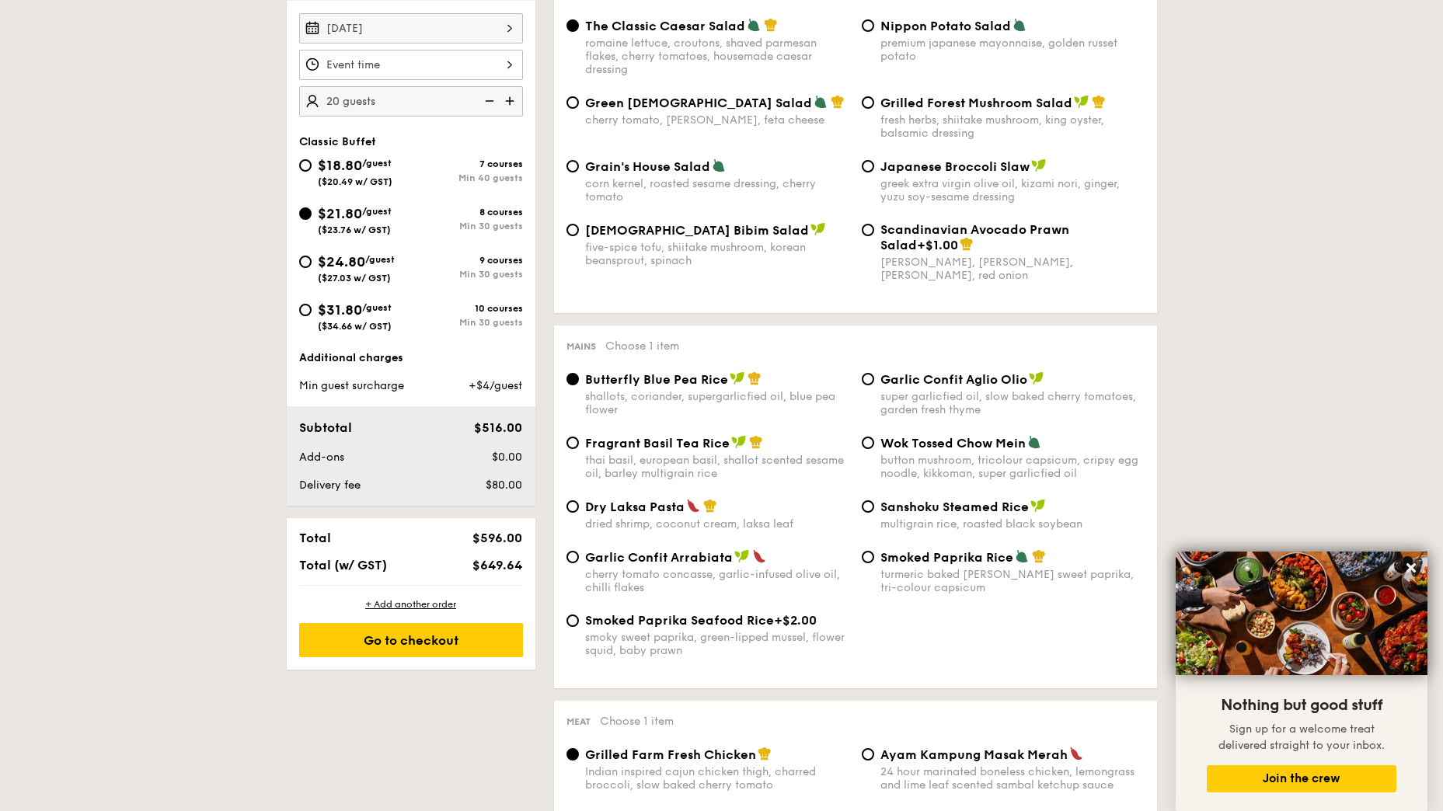
scroll to position [498, 0]
click at [301, 165] on input "$18.80 /guest ($20.49 w/ GST) 7 courses Min 40 guests" at bounding box center [305, 164] width 12 height 12
radio input "true"
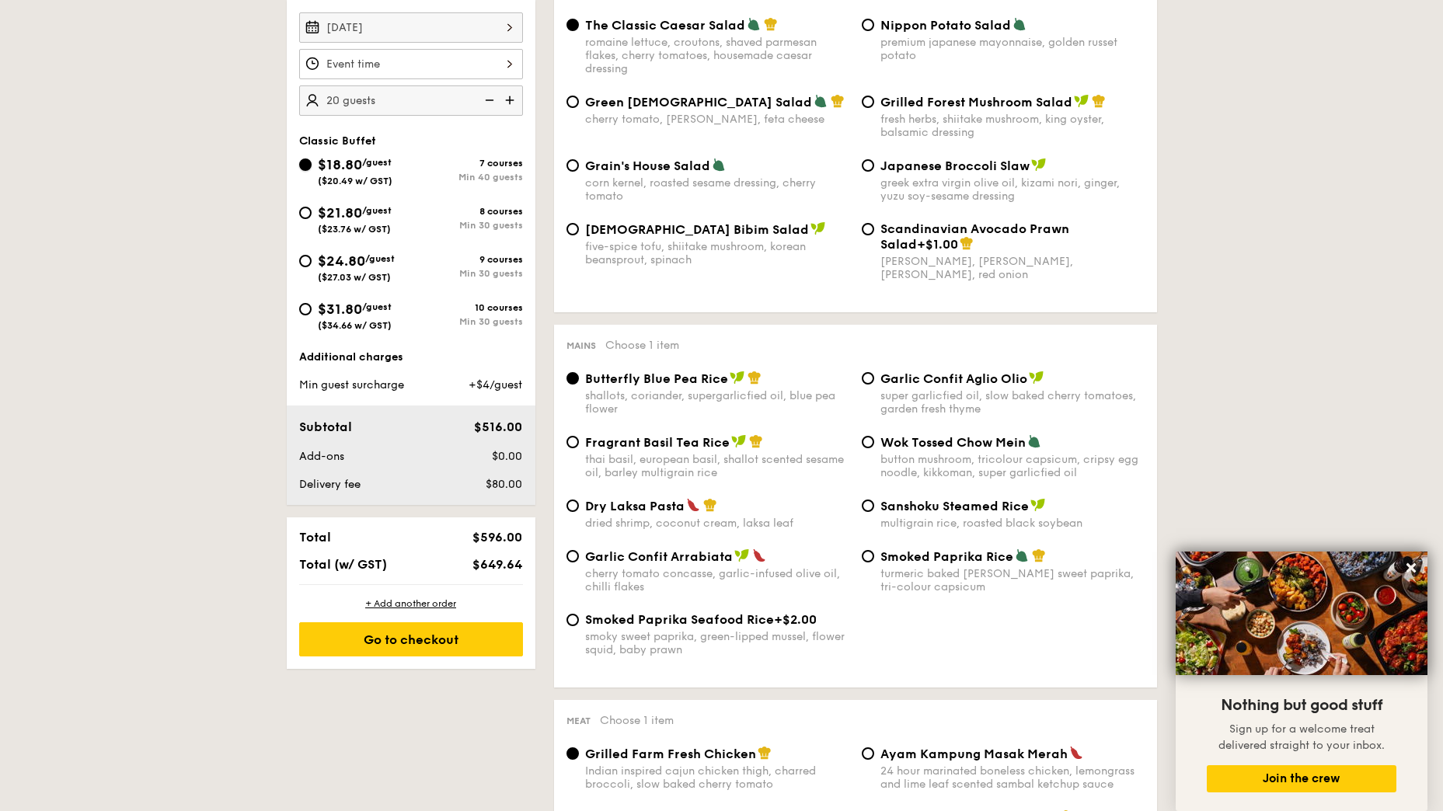
radio input "true"
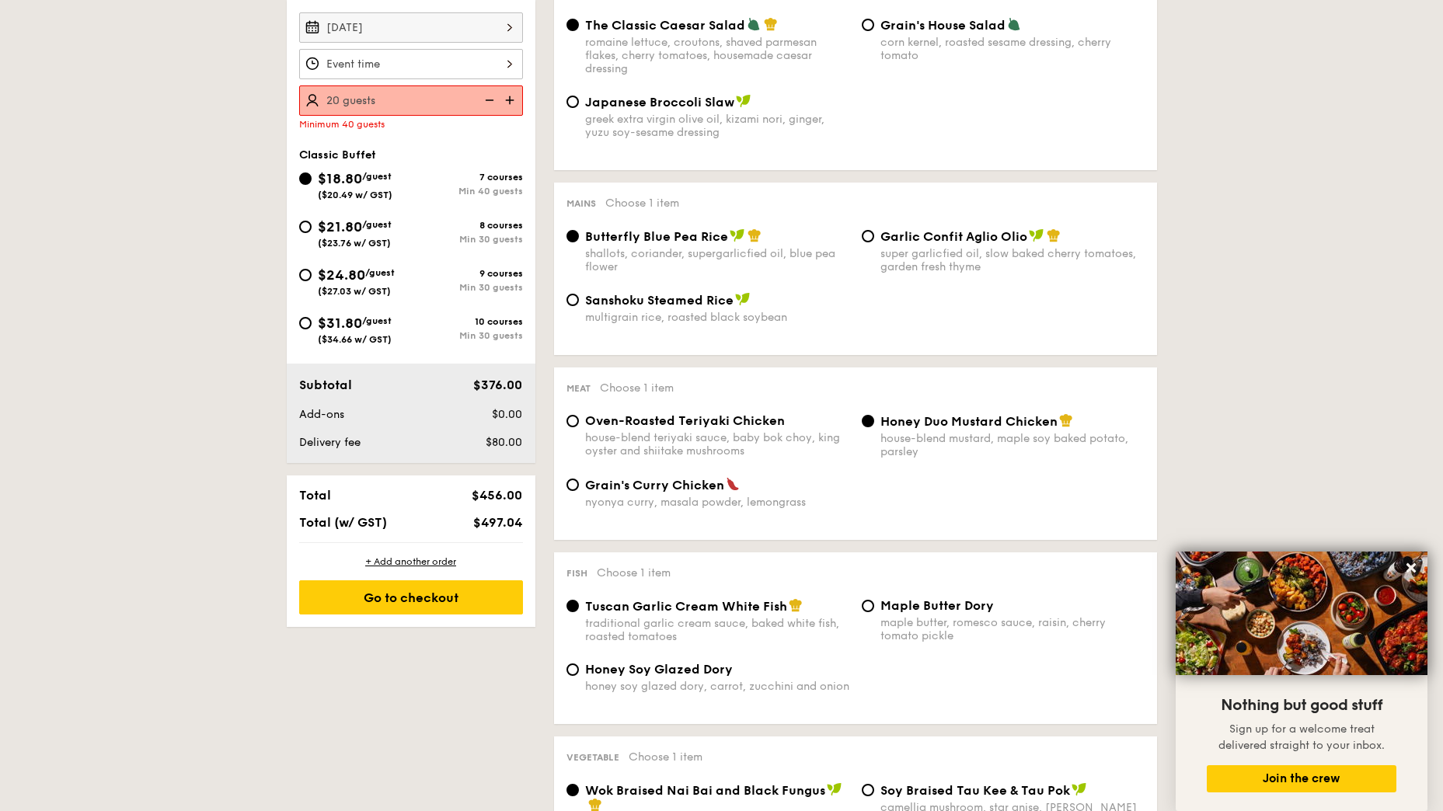
click at [514, 103] on img at bounding box center [511, 100] width 23 height 30
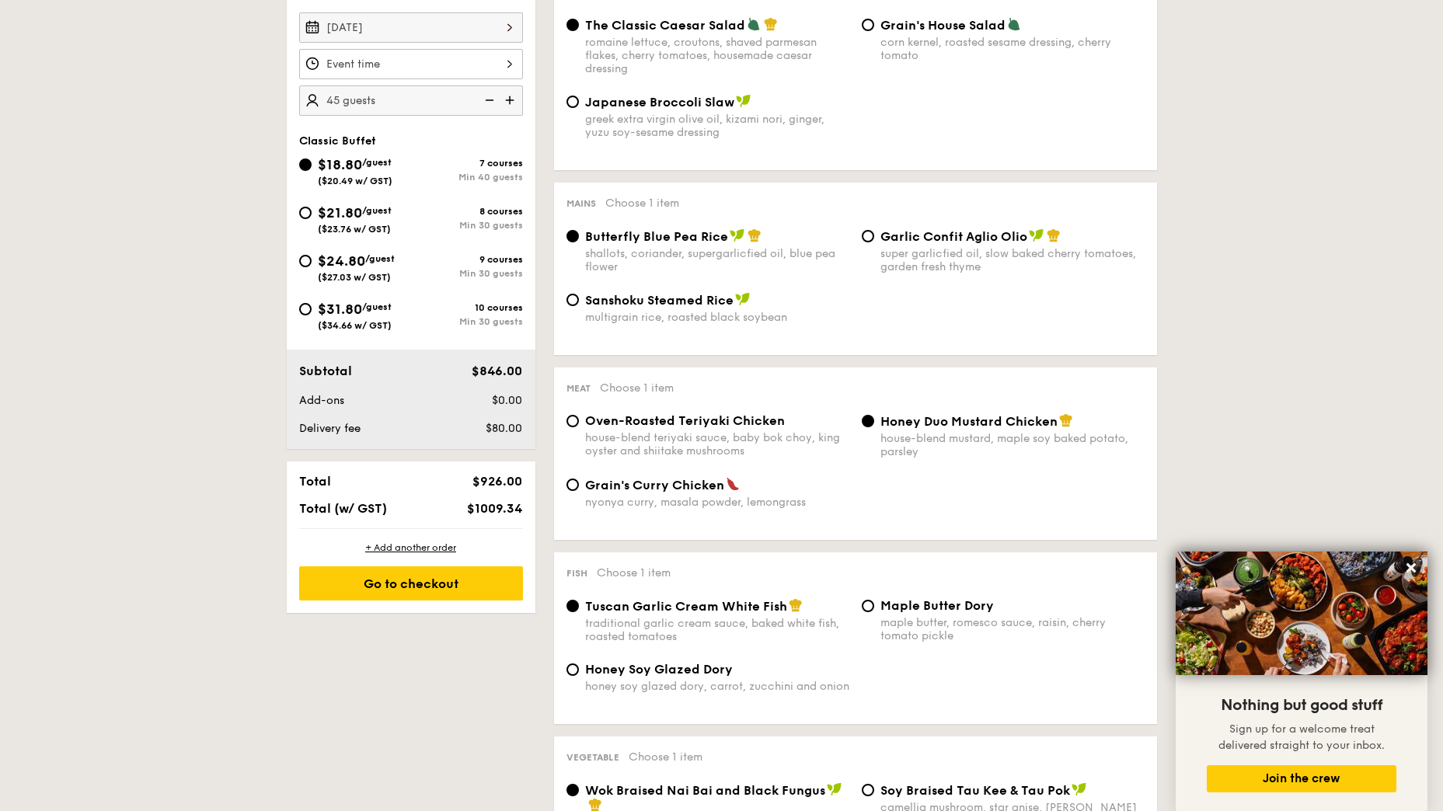
click at [485, 103] on img at bounding box center [487, 100] width 23 height 30
type input "40 guests"
click at [302, 211] on input "$21.80 /guest ($23.76 w/ GST) 8 courses Min 30 guests" at bounding box center [305, 213] width 12 height 12
radio input "true"
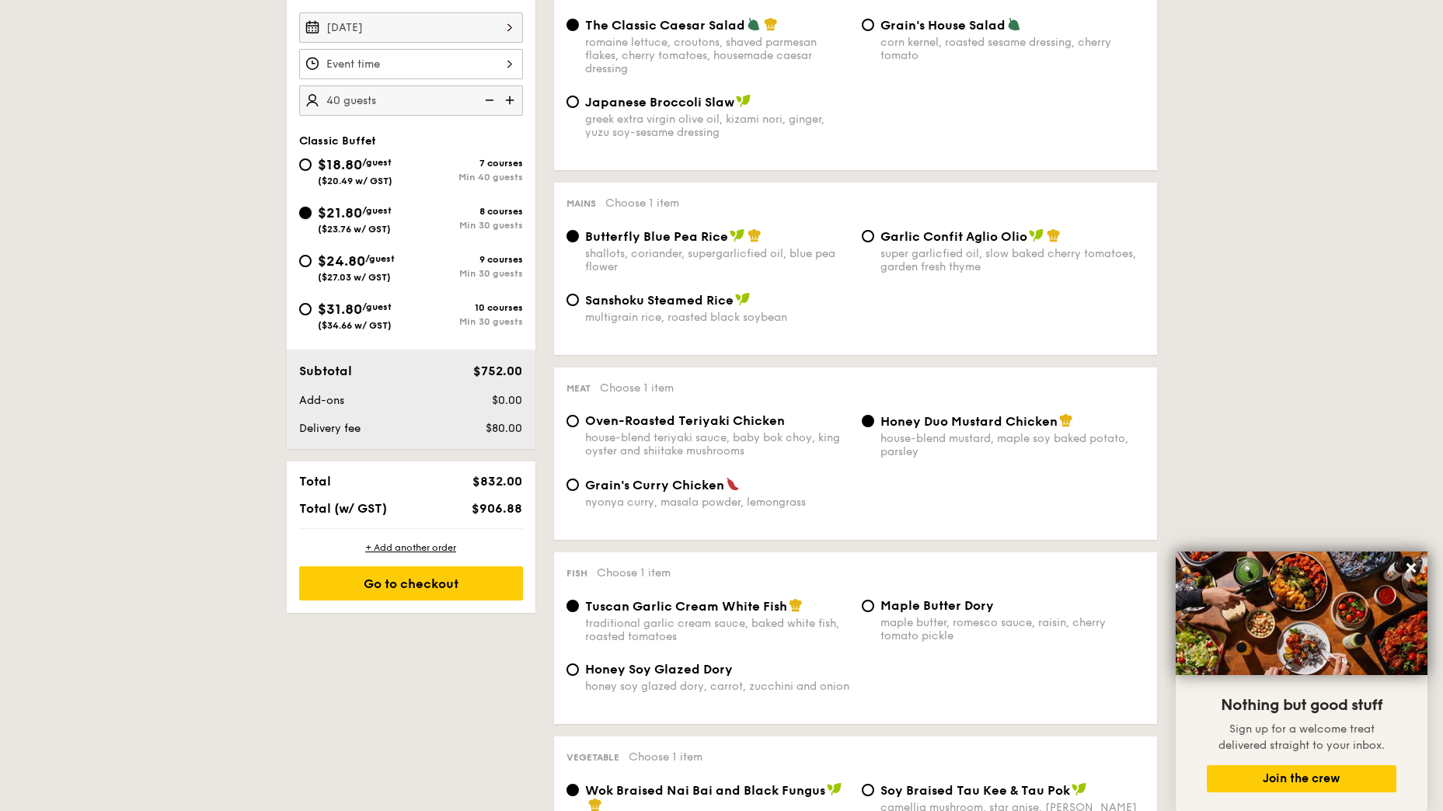
radio input "true"
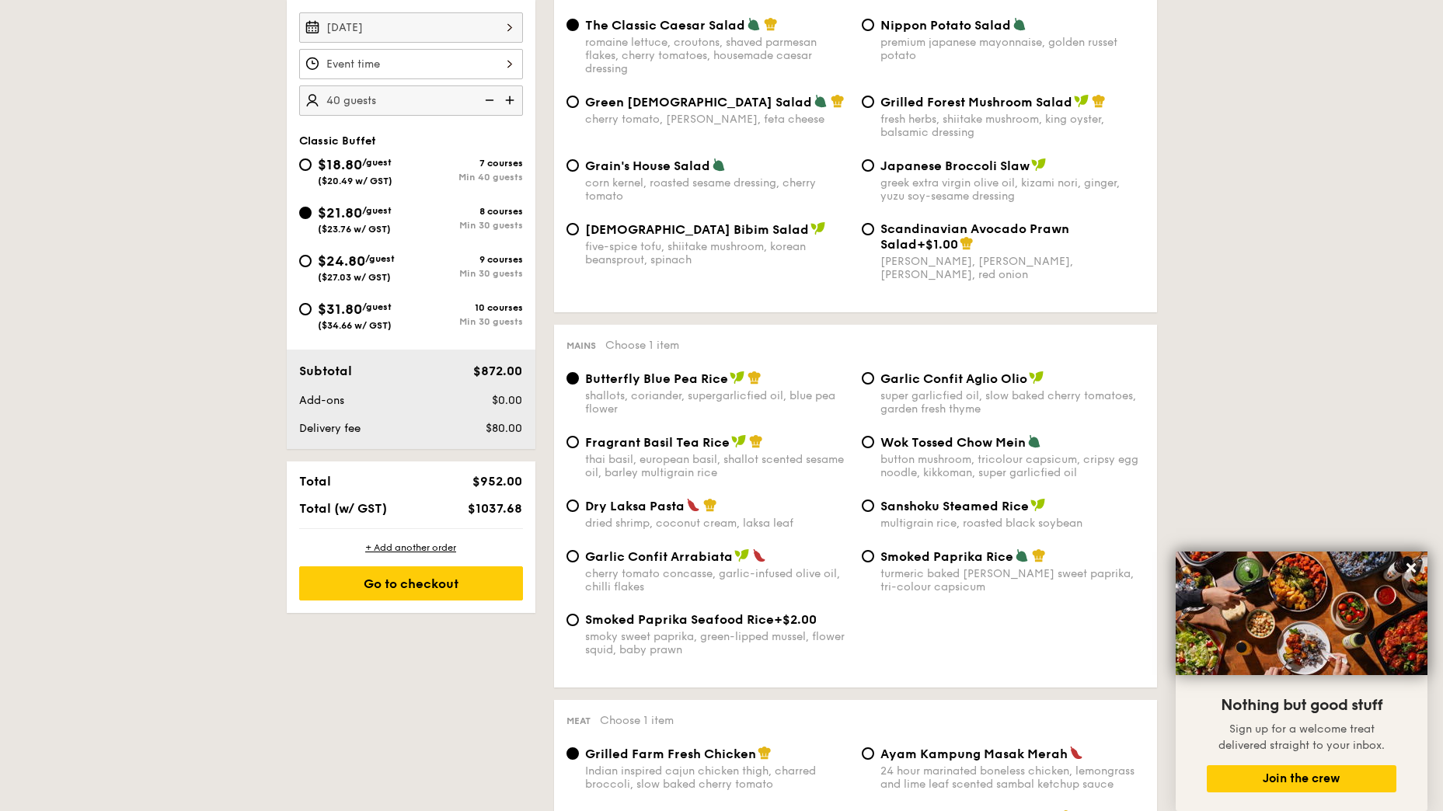
click at [490, 102] on img at bounding box center [487, 100] width 23 height 30
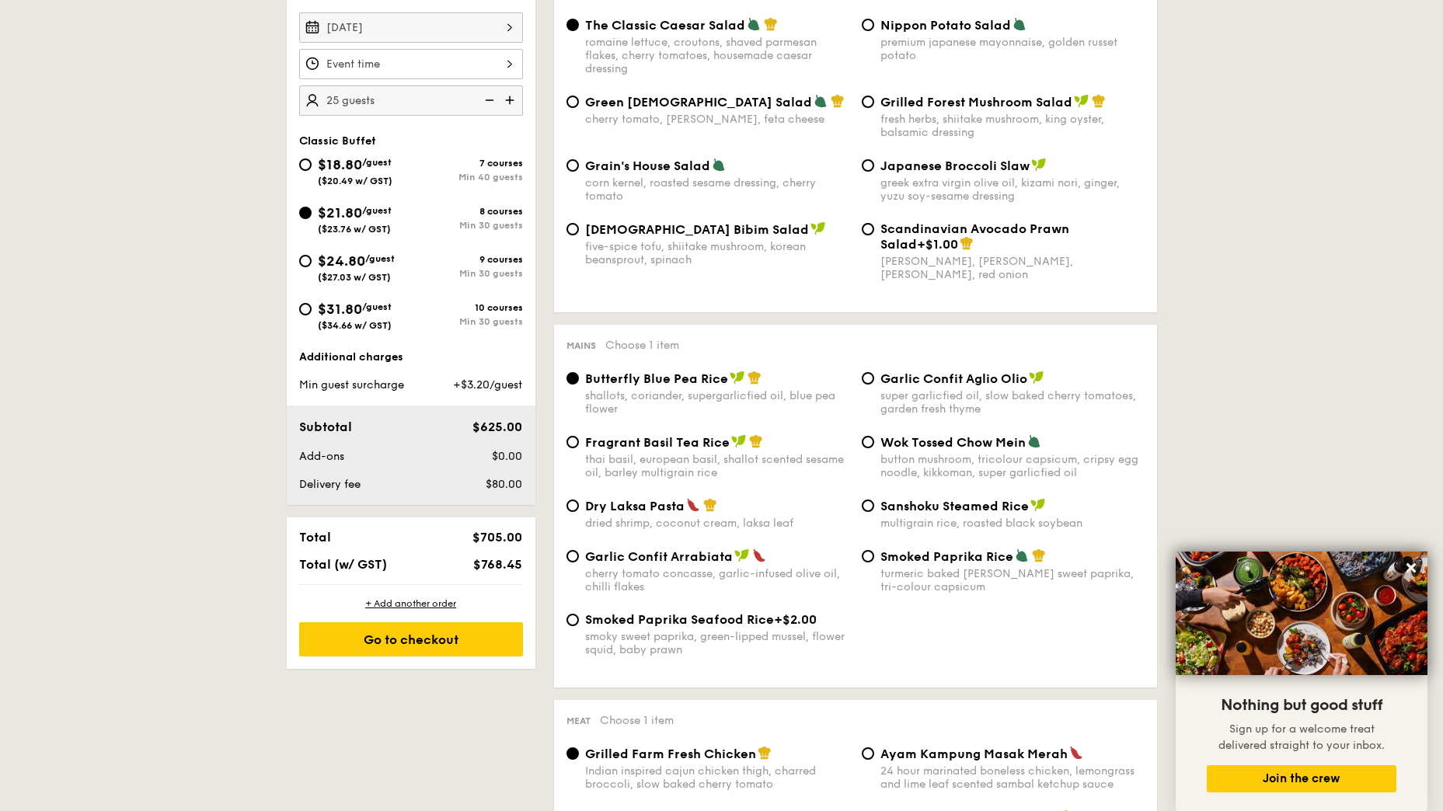
click at [490, 102] on img at bounding box center [487, 100] width 23 height 30
type input "20 guests"
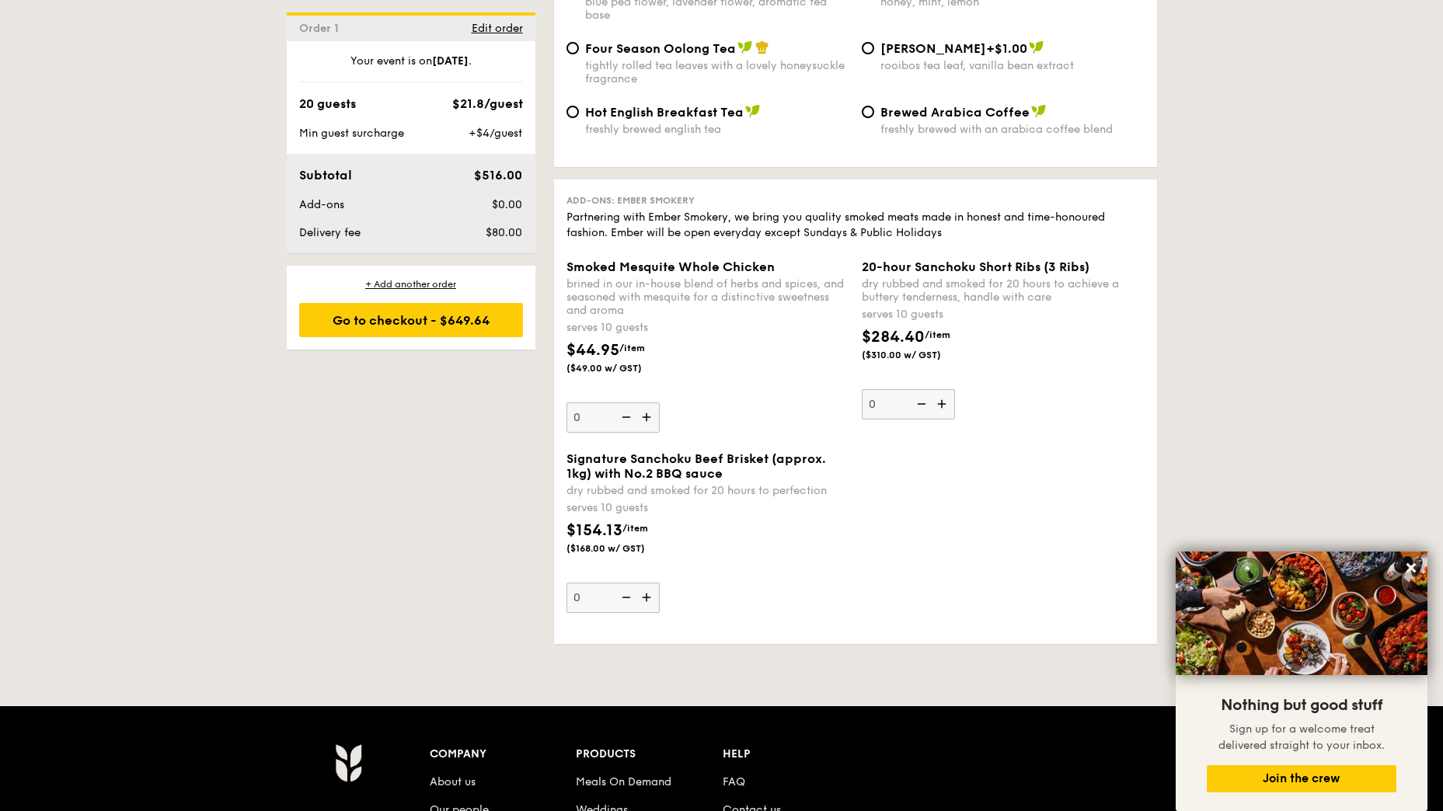
scroll to position [3117, 0]
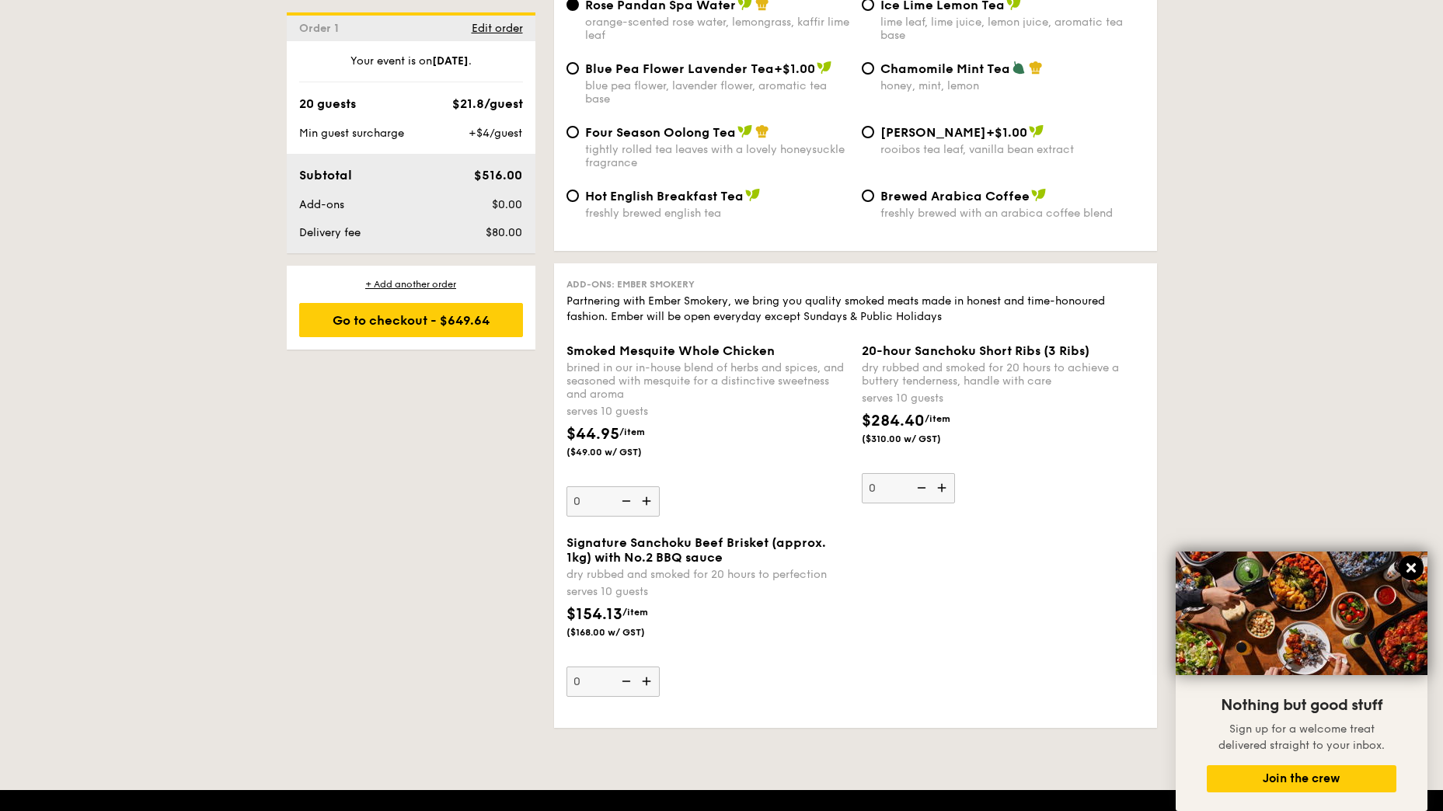
click at [1414, 561] on icon at bounding box center [1411, 568] width 14 height 14
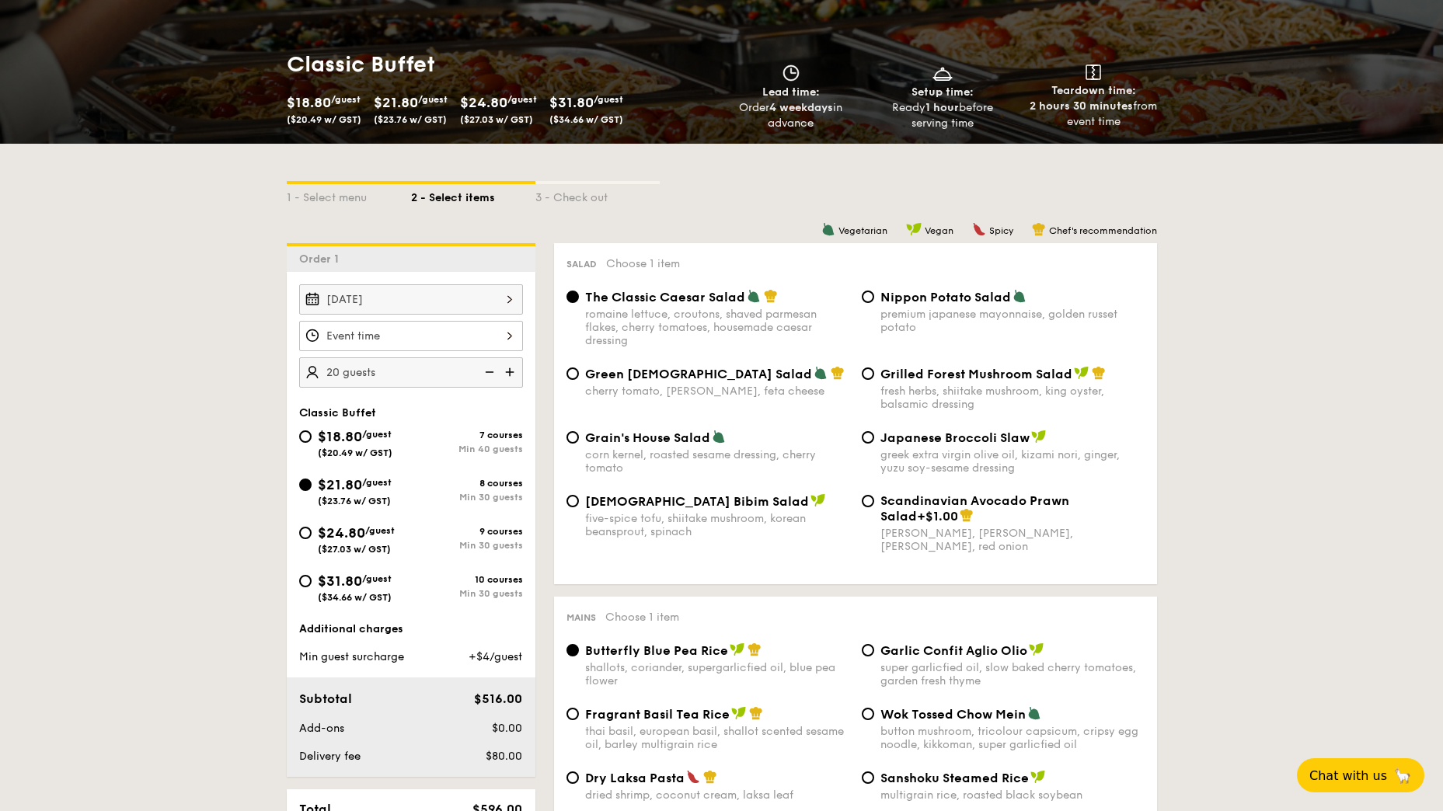
scroll to position [225, 0]
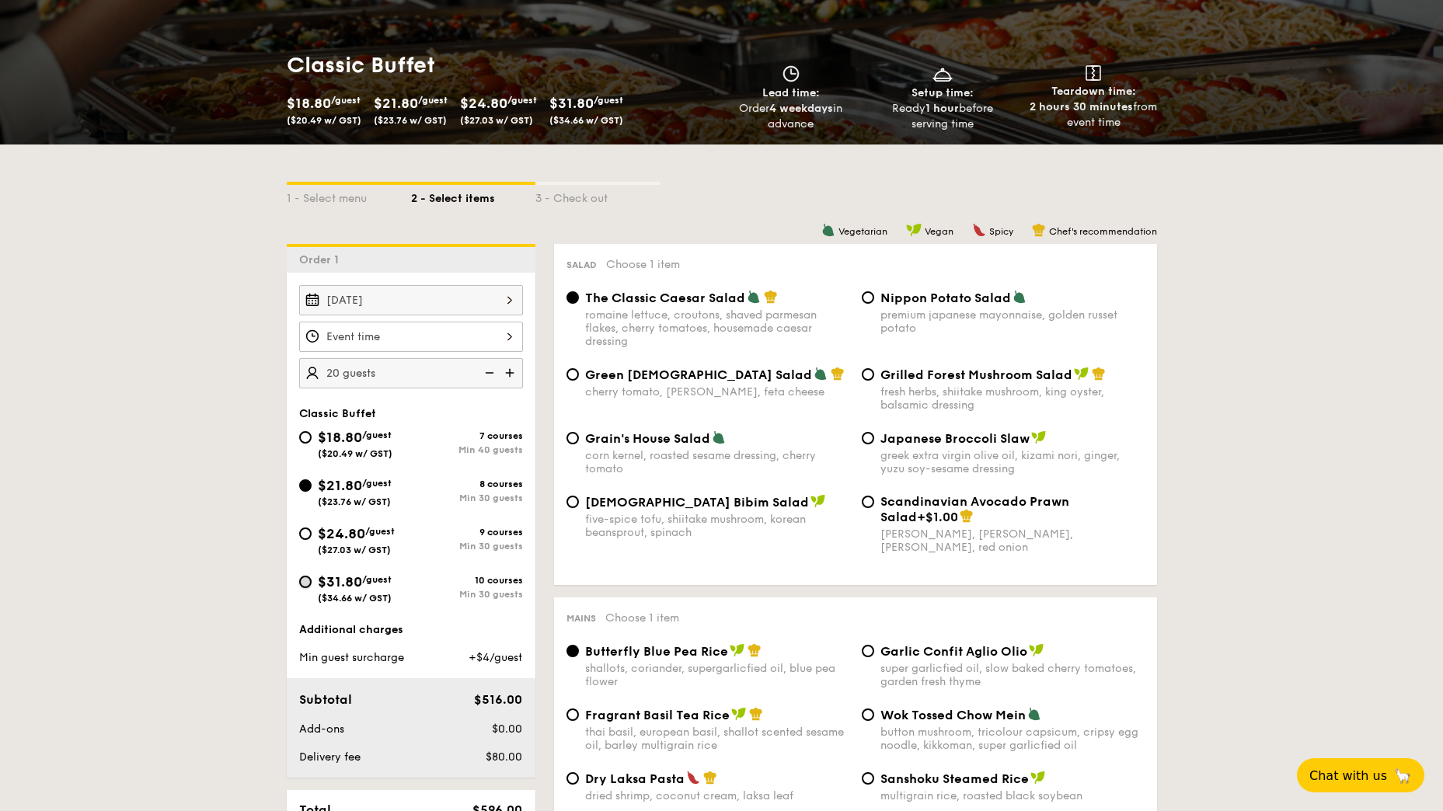
click at [306, 579] on input "$31.80 /guest ($34.66 w/ GST) 10 courses Min 30 guests" at bounding box center [305, 582] width 12 height 12
radio input "true"
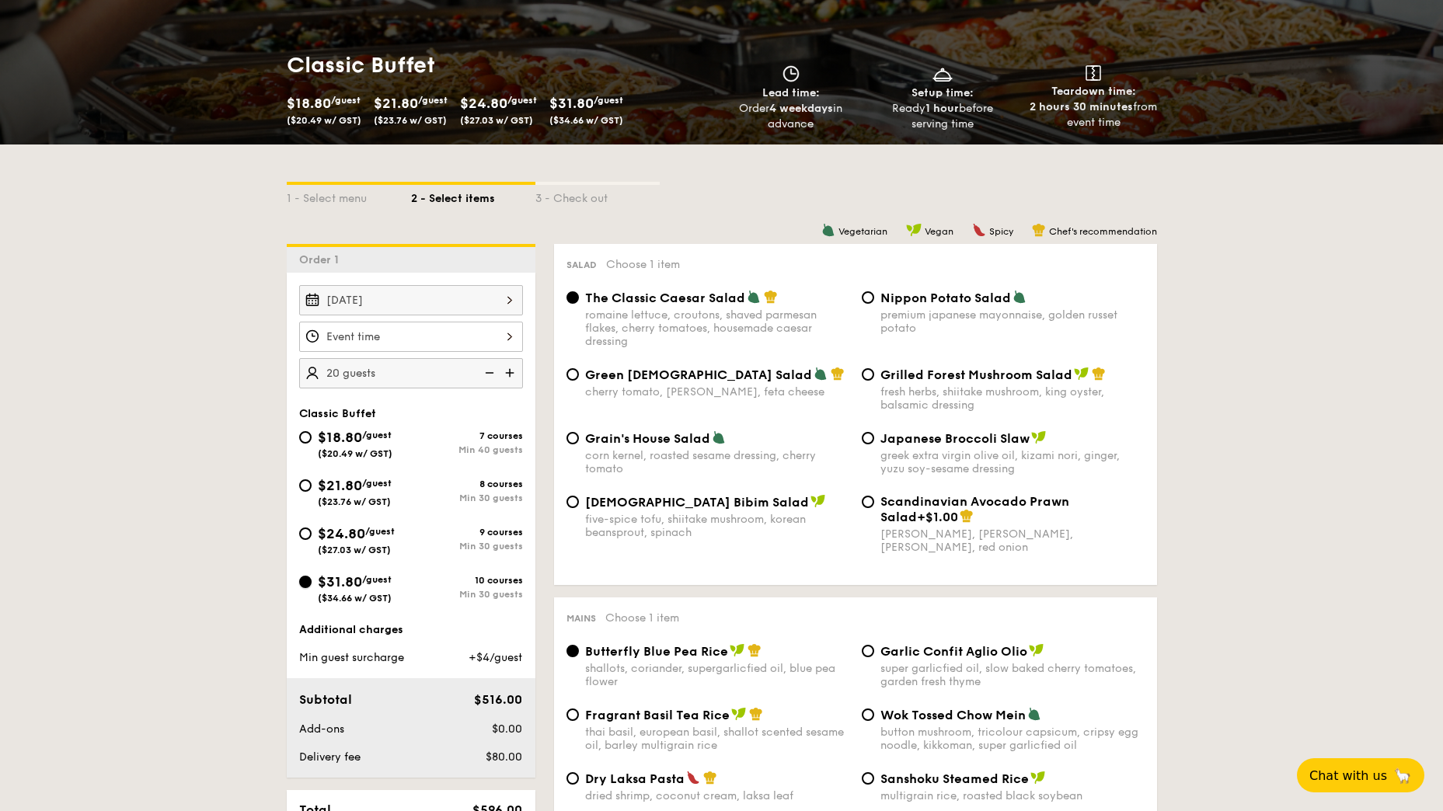
radio input "true"
click at [487, 374] on img at bounding box center [487, 373] width 23 height 30
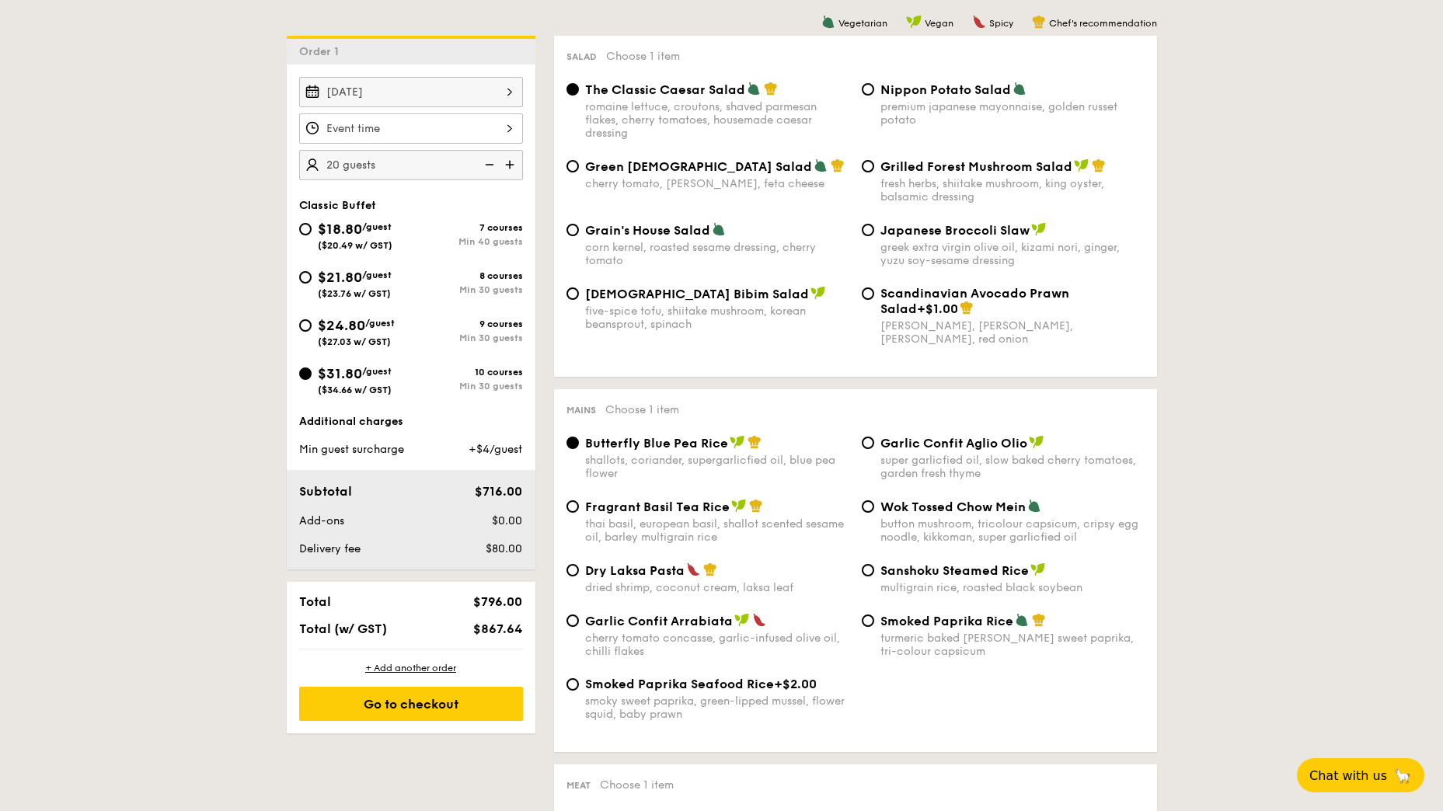
scroll to position [431, 0]
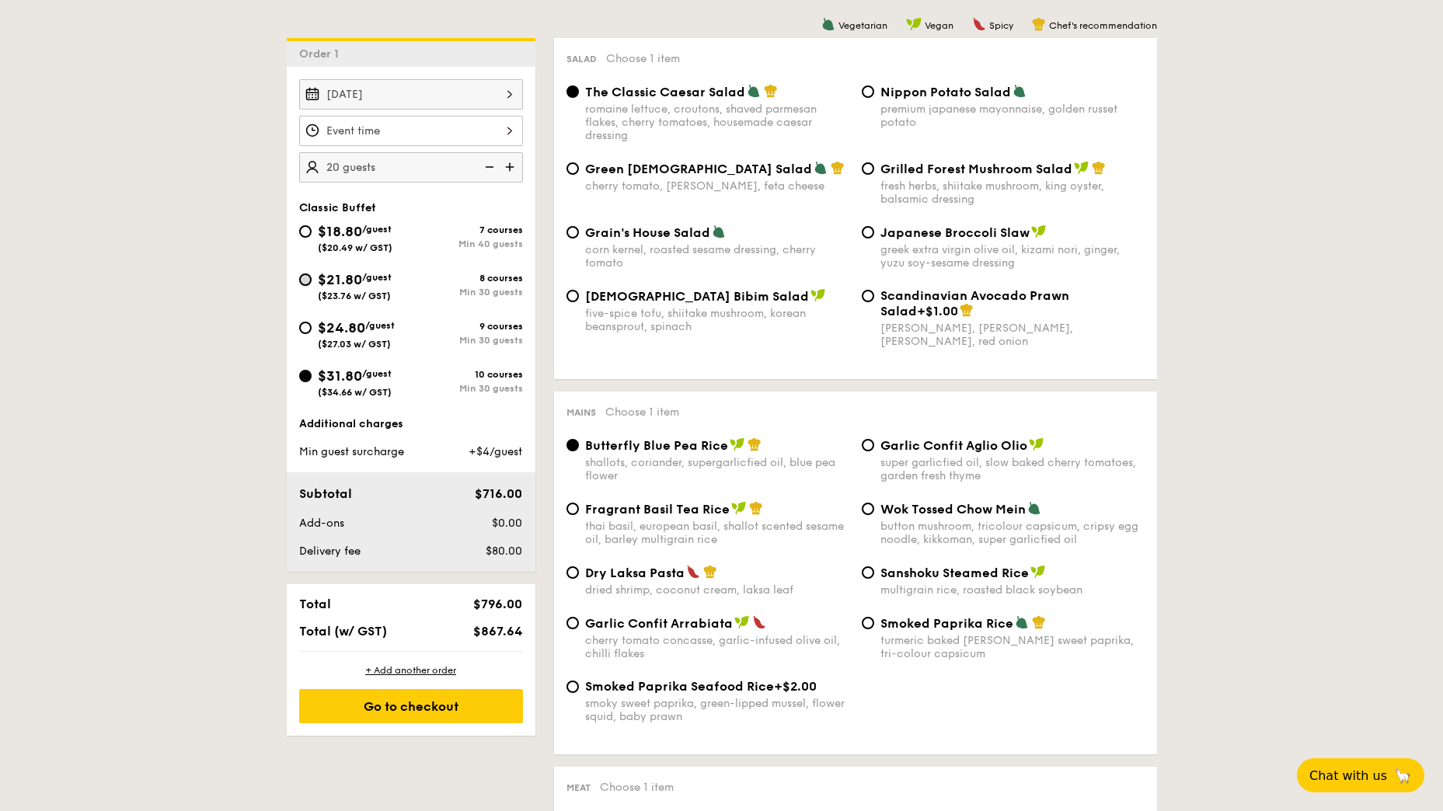
click at [305, 281] on input "$21.80 /guest ($23.76 w/ GST) 8 courses Min 30 guests" at bounding box center [305, 279] width 12 height 12
radio input "true"
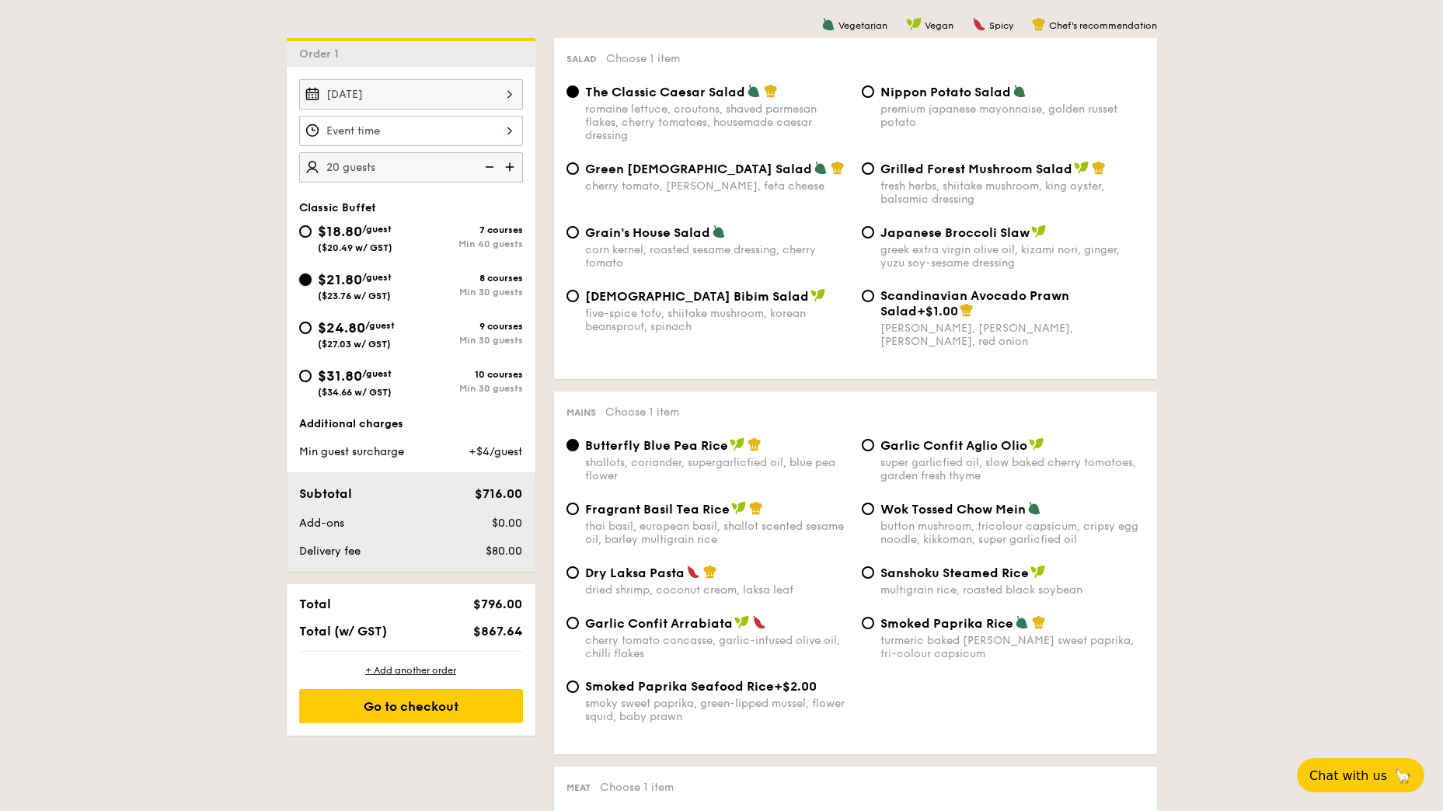
radio input "true"
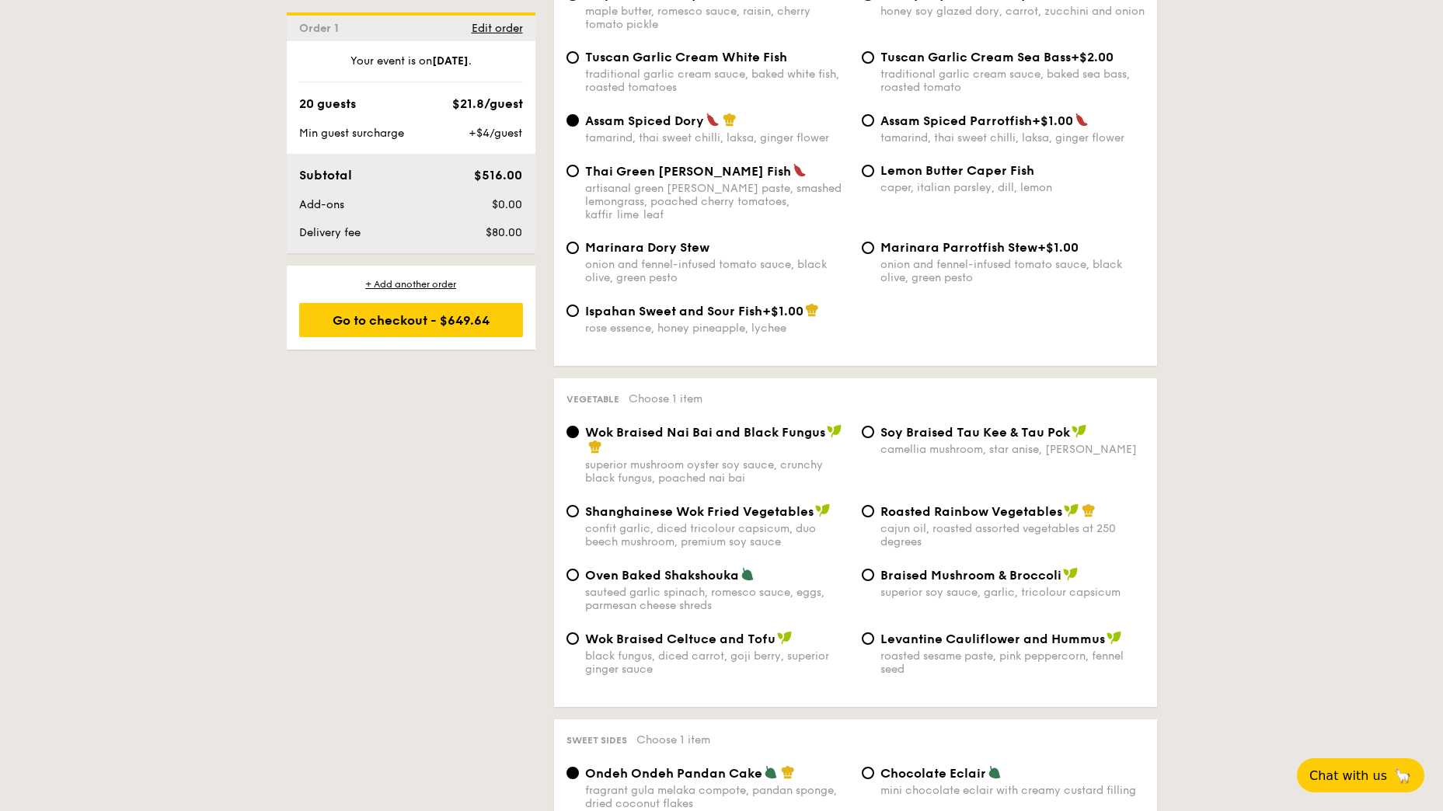
scroll to position [1722, 0]
